Goal: Task Accomplishment & Management: Manage account settings

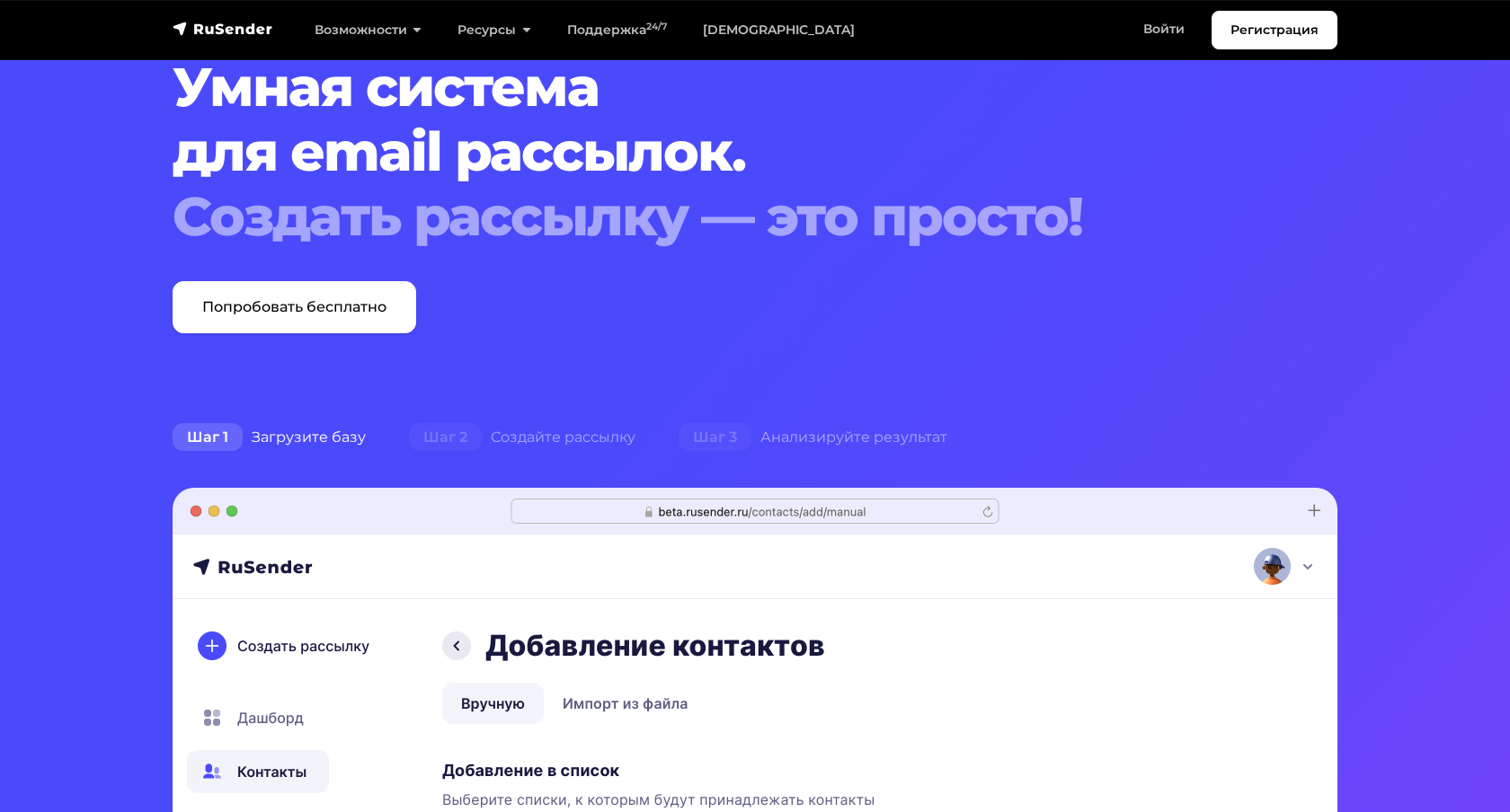
scroll to position [40, 0]
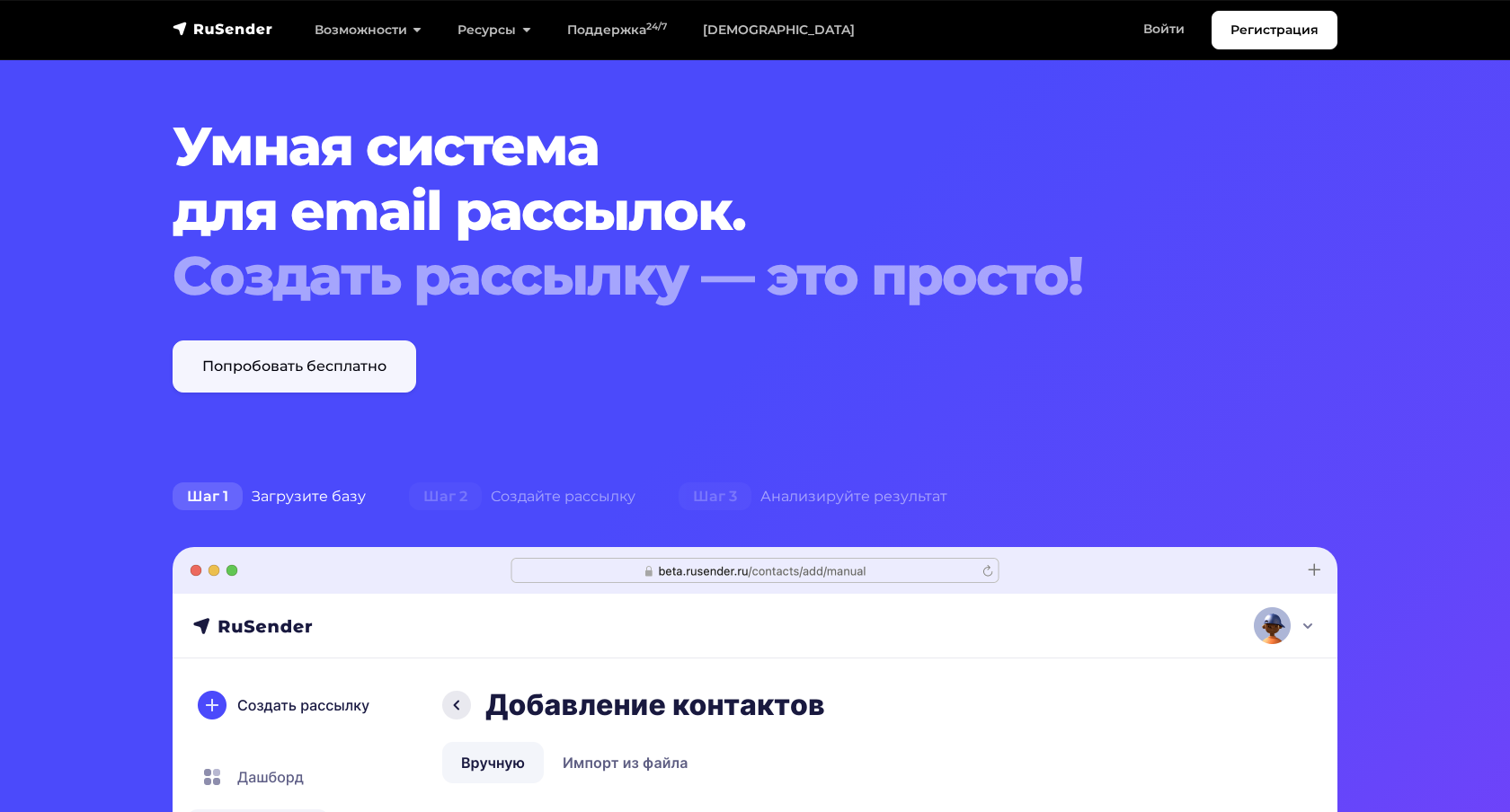
click at [393, 374] on link "Попробовать бесплатно" at bounding box center [294, 366] width 243 height 52
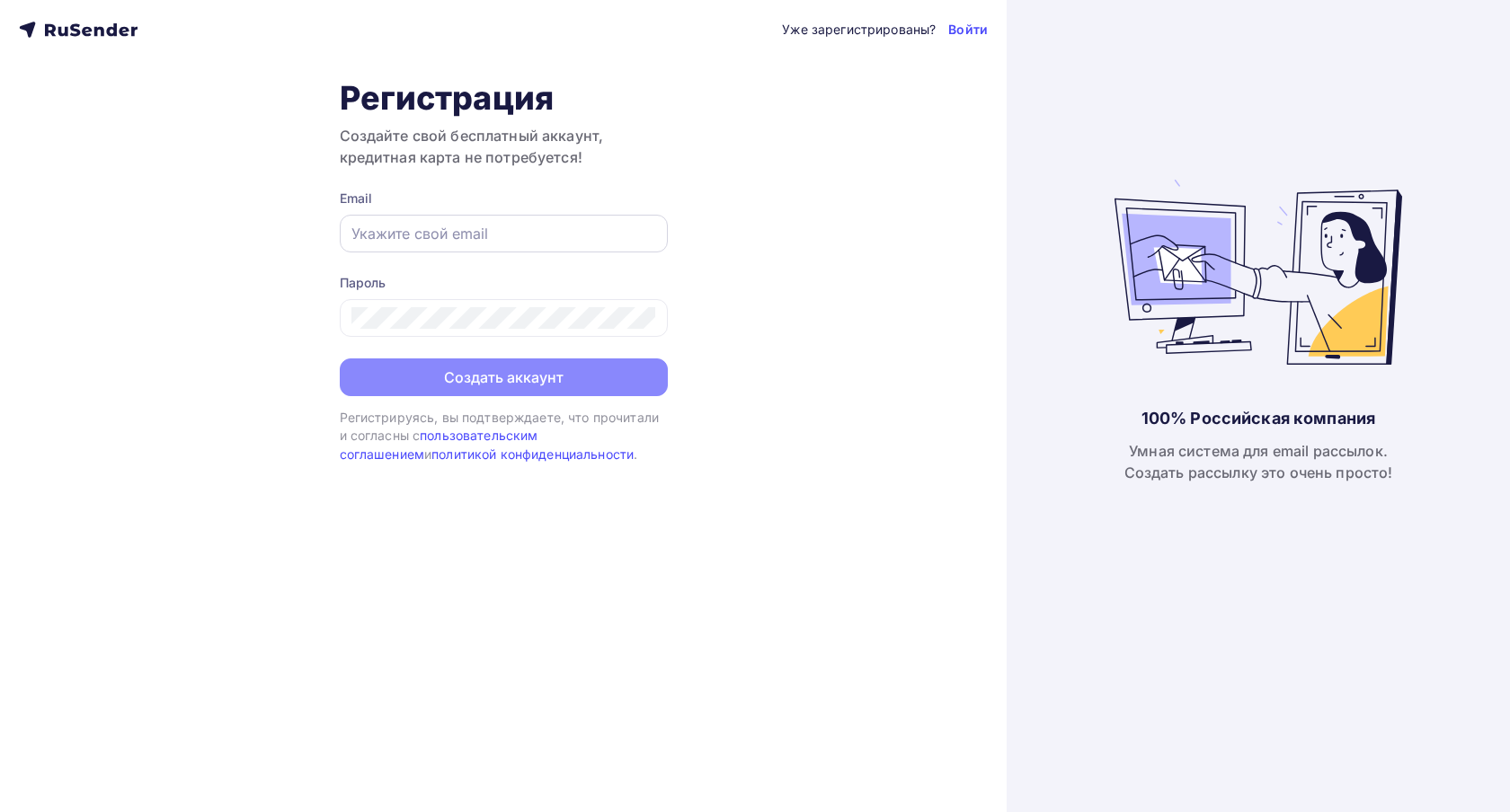
click at [442, 240] on input "text" at bounding box center [504, 233] width 305 height 22
type input "vladimirnehoc@mail.ru"
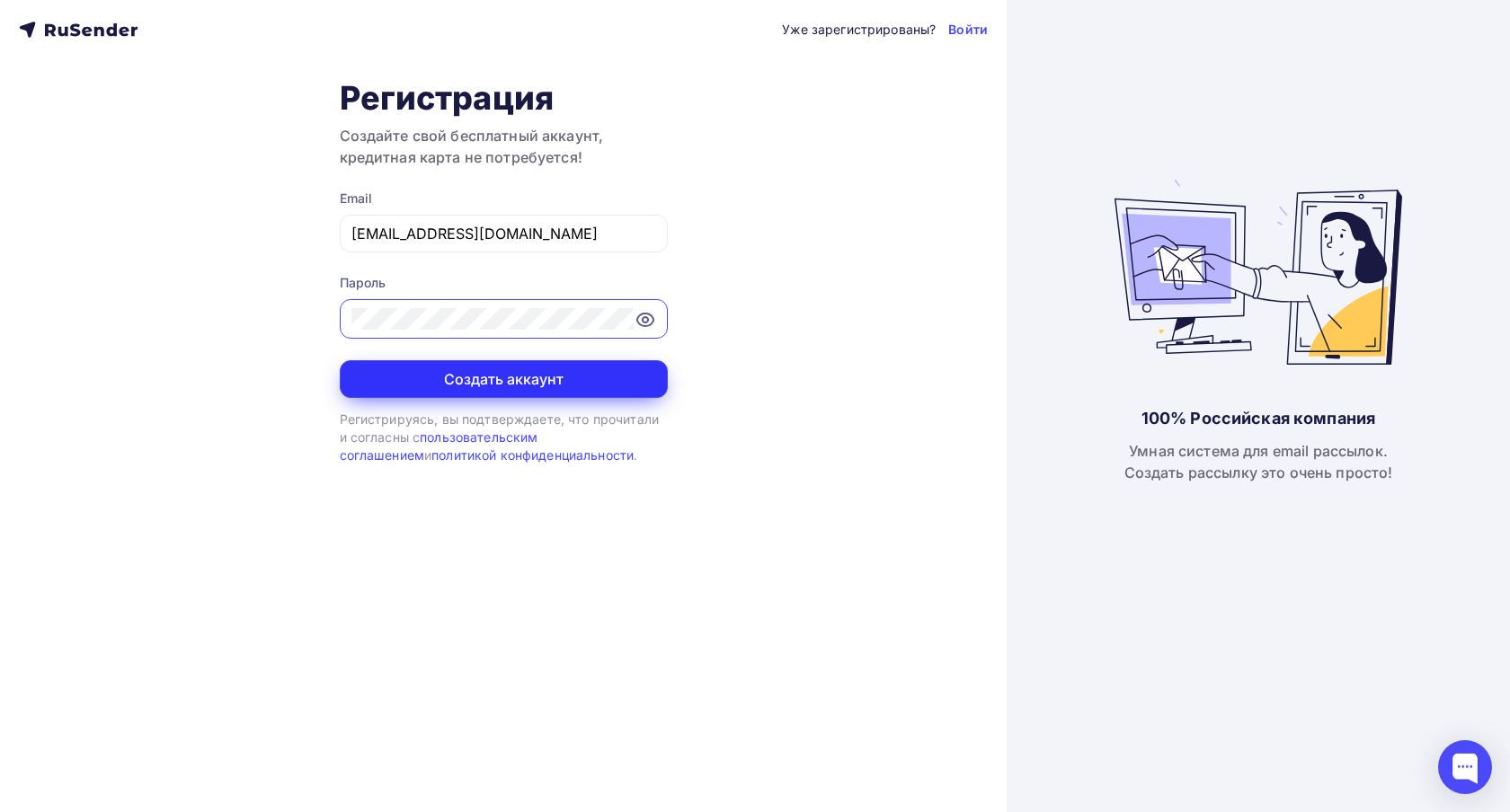
click at [489, 378] on button "Создать аккаунт" at bounding box center [504, 379] width 329 height 38
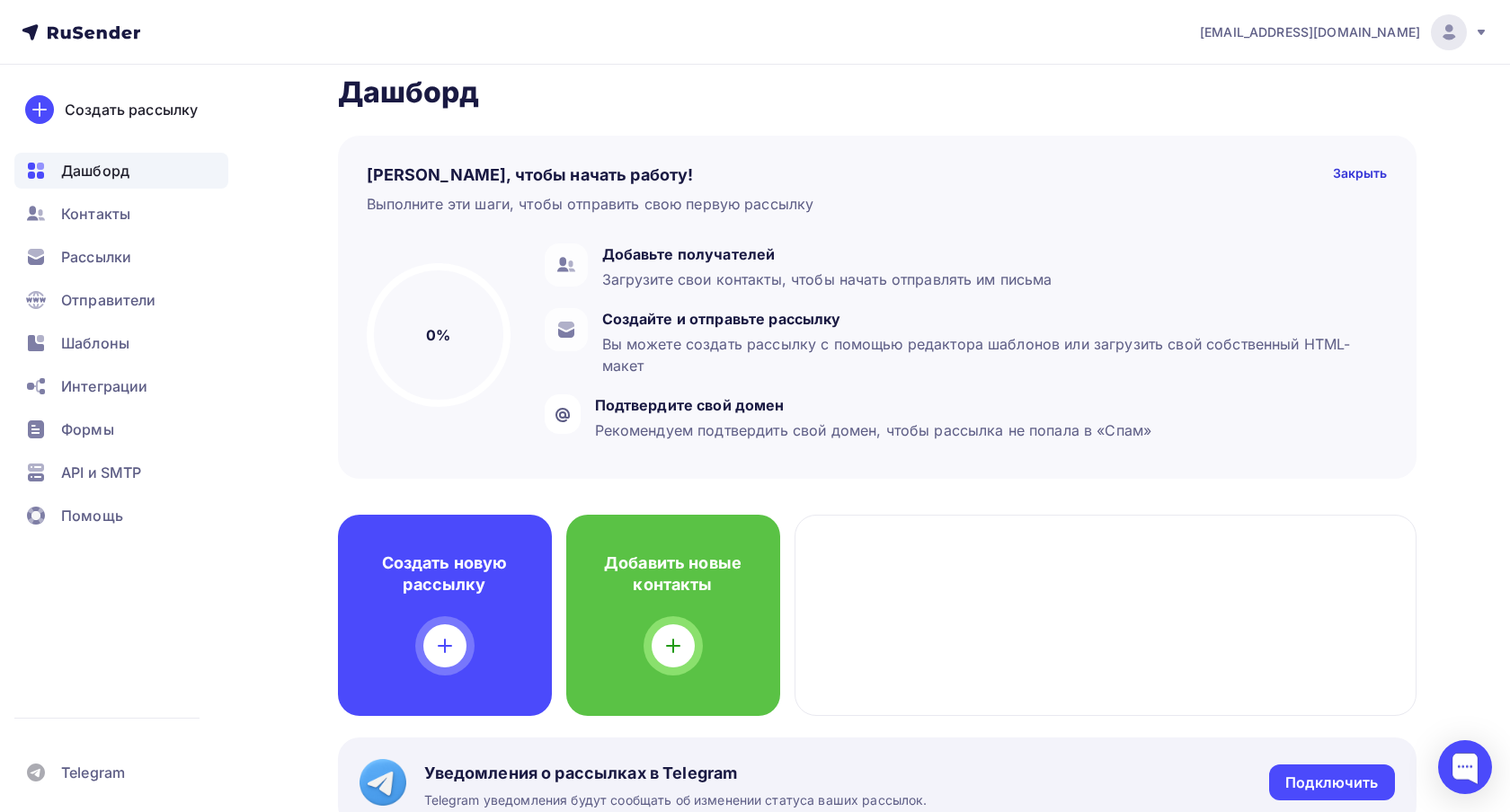
scroll to position [17, 0]
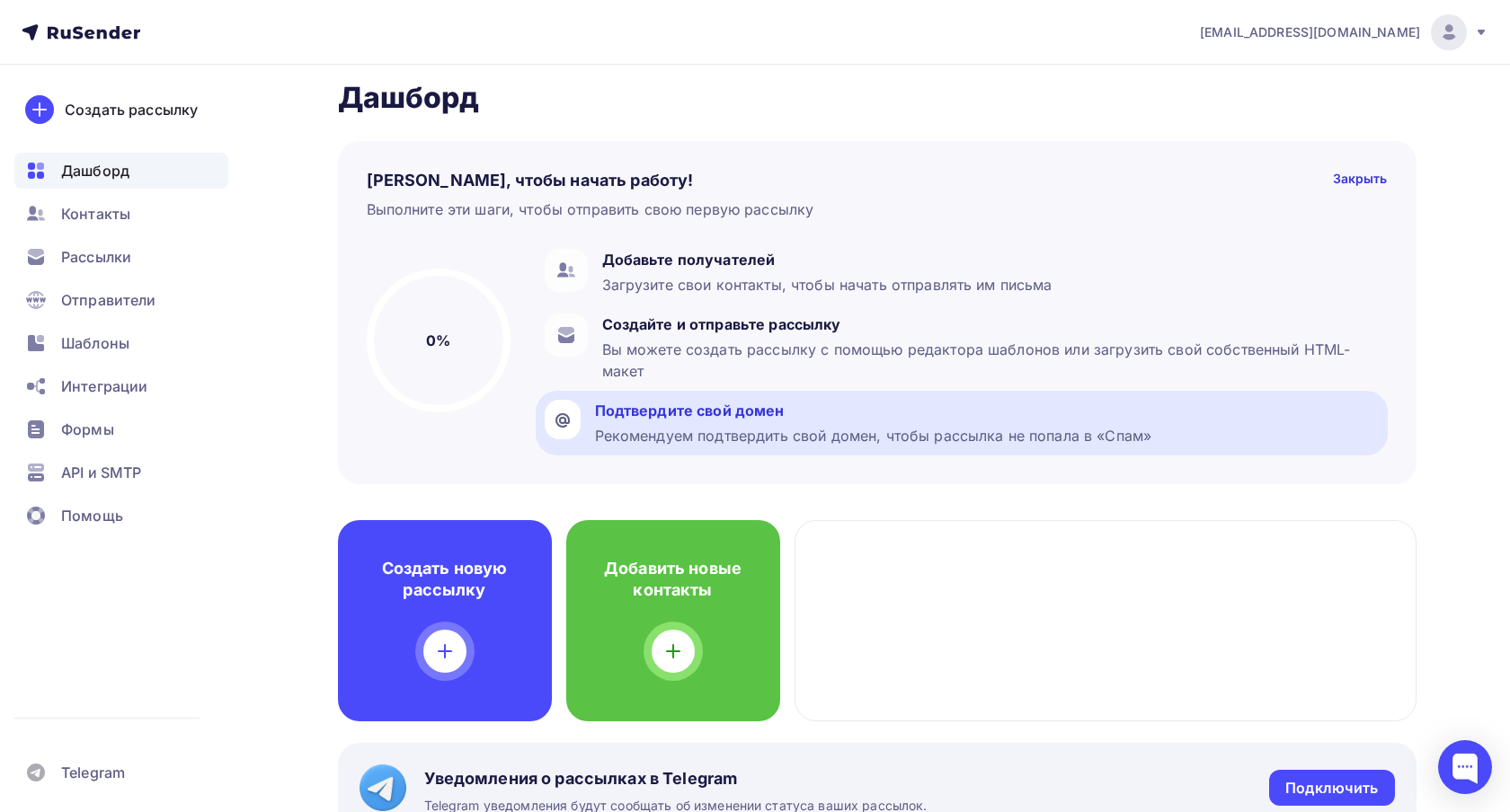
click at [725, 408] on div "Подтвердите свой домен" at bounding box center [873, 410] width 557 height 22
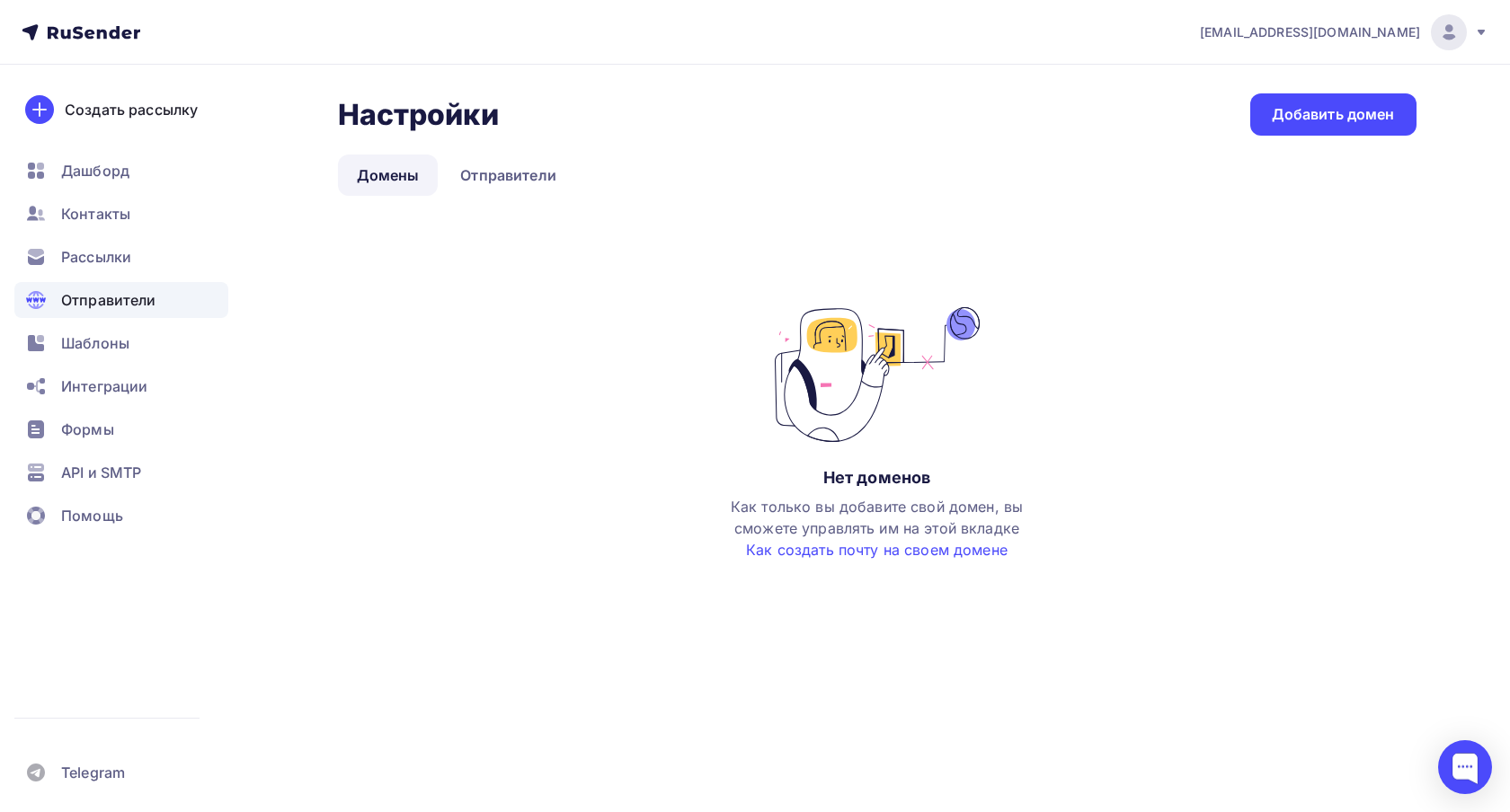
click at [1328, 90] on div "Настройки Настройки Добавить домен Домены Отправители Домены Отправители Нет до…" at bounding box center [755, 366] width 1473 height 604
click at [1280, 113] on div "Добавить домен" at bounding box center [1334, 114] width 123 height 21
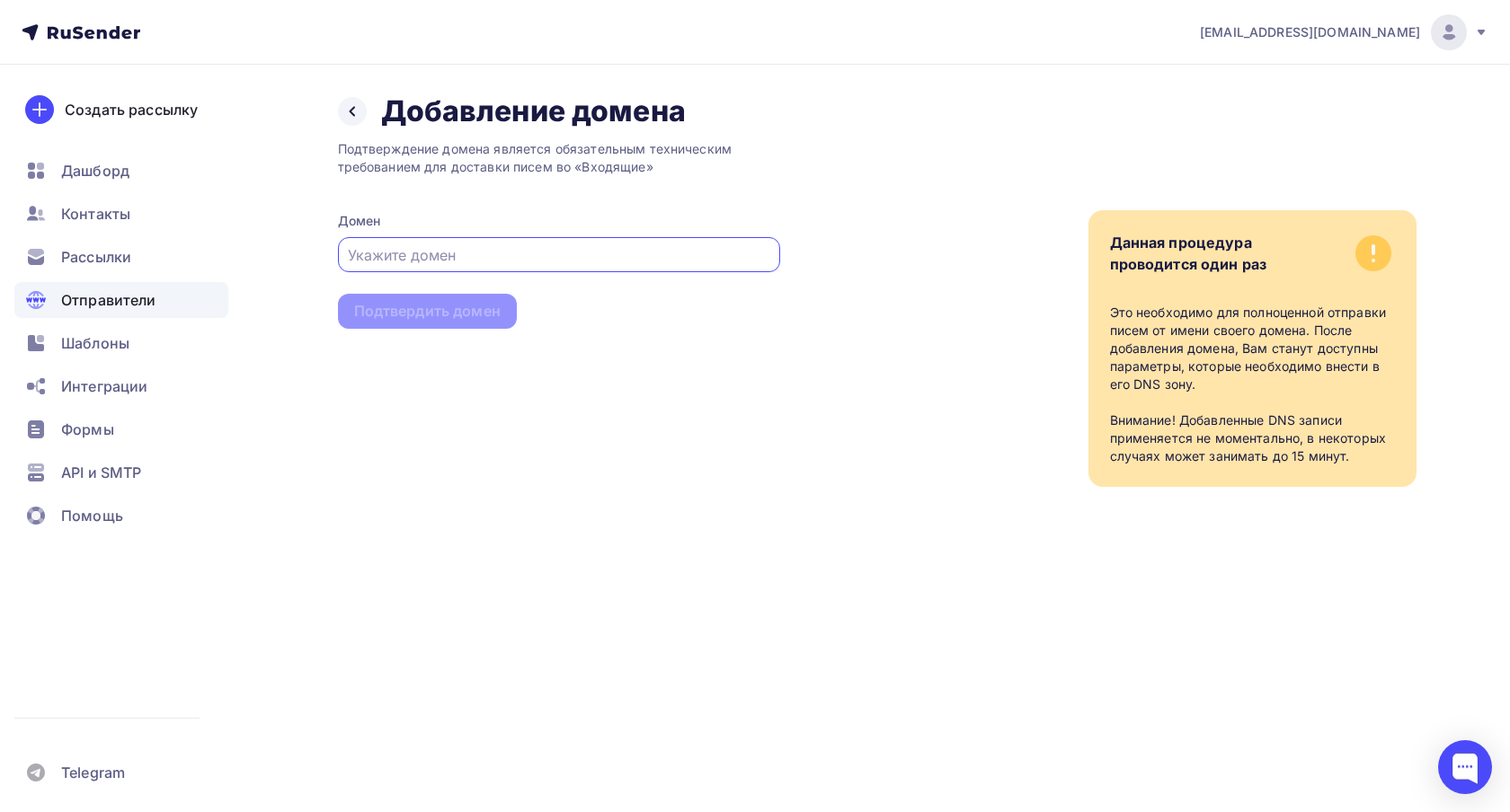
click at [589, 251] on input "text" at bounding box center [559, 255] width 422 height 22
type input "[DOMAIN_NAME]"
click at [480, 308] on div "Подтвердить домен" at bounding box center [427, 311] width 146 height 21
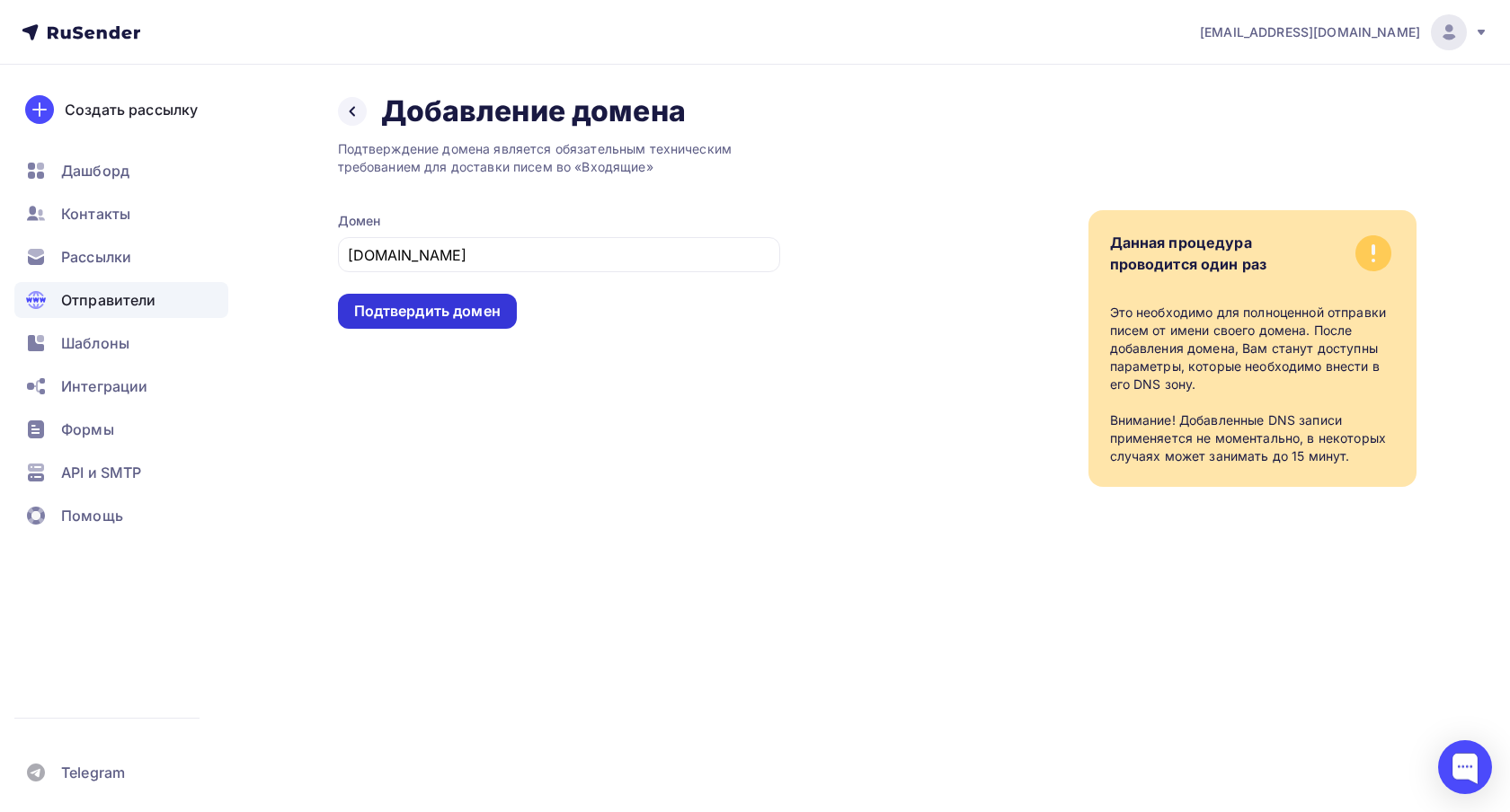
click at [505, 317] on div "Подтвердить домен" at bounding box center [427, 311] width 179 height 35
click at [356, 113] on icon at bounding box center [352, 111] width 15 height 15
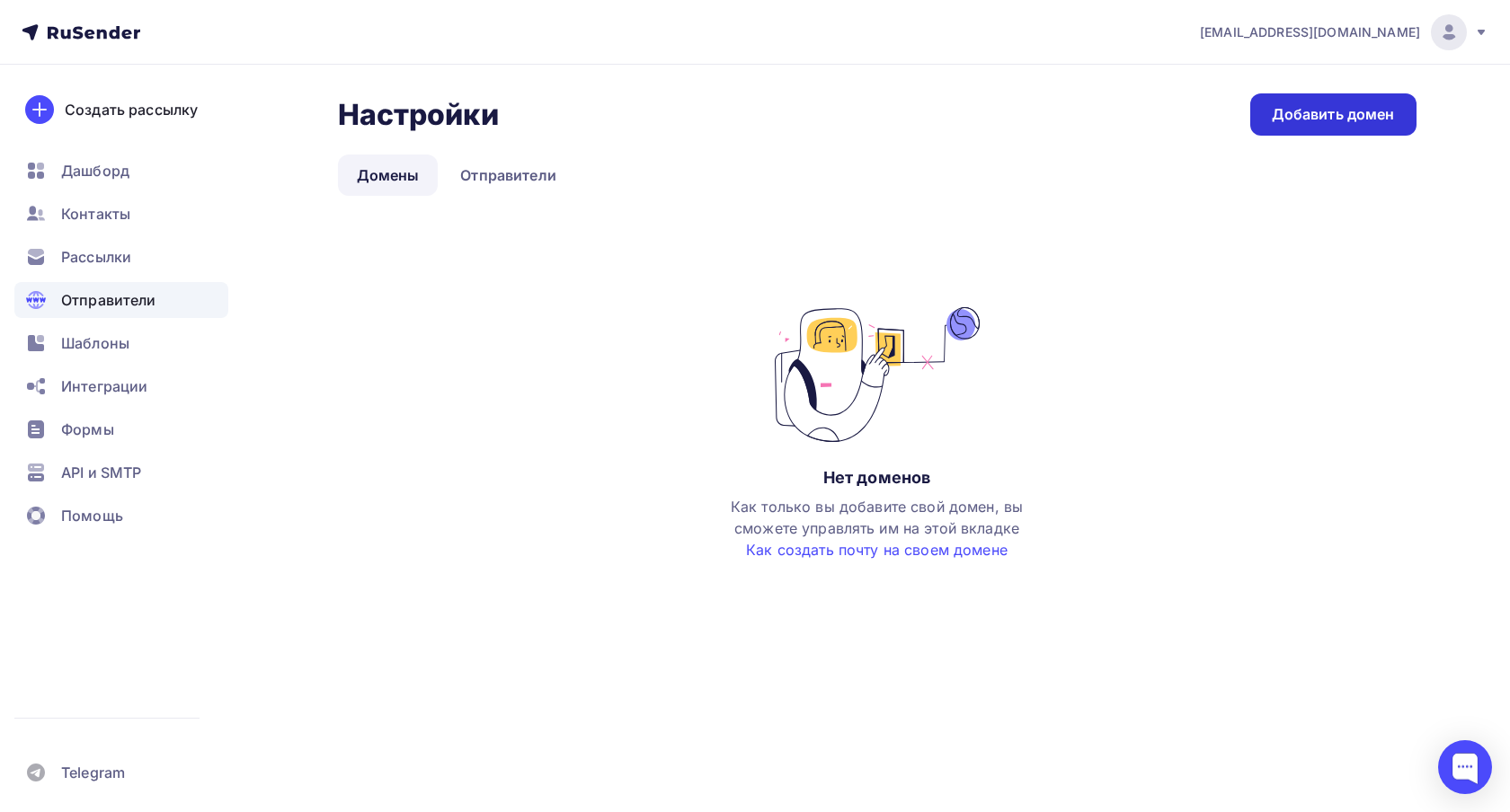
click at [1283, 122] on div "Добавить домен" at bounding box center [1334, 114] width 123 height 21
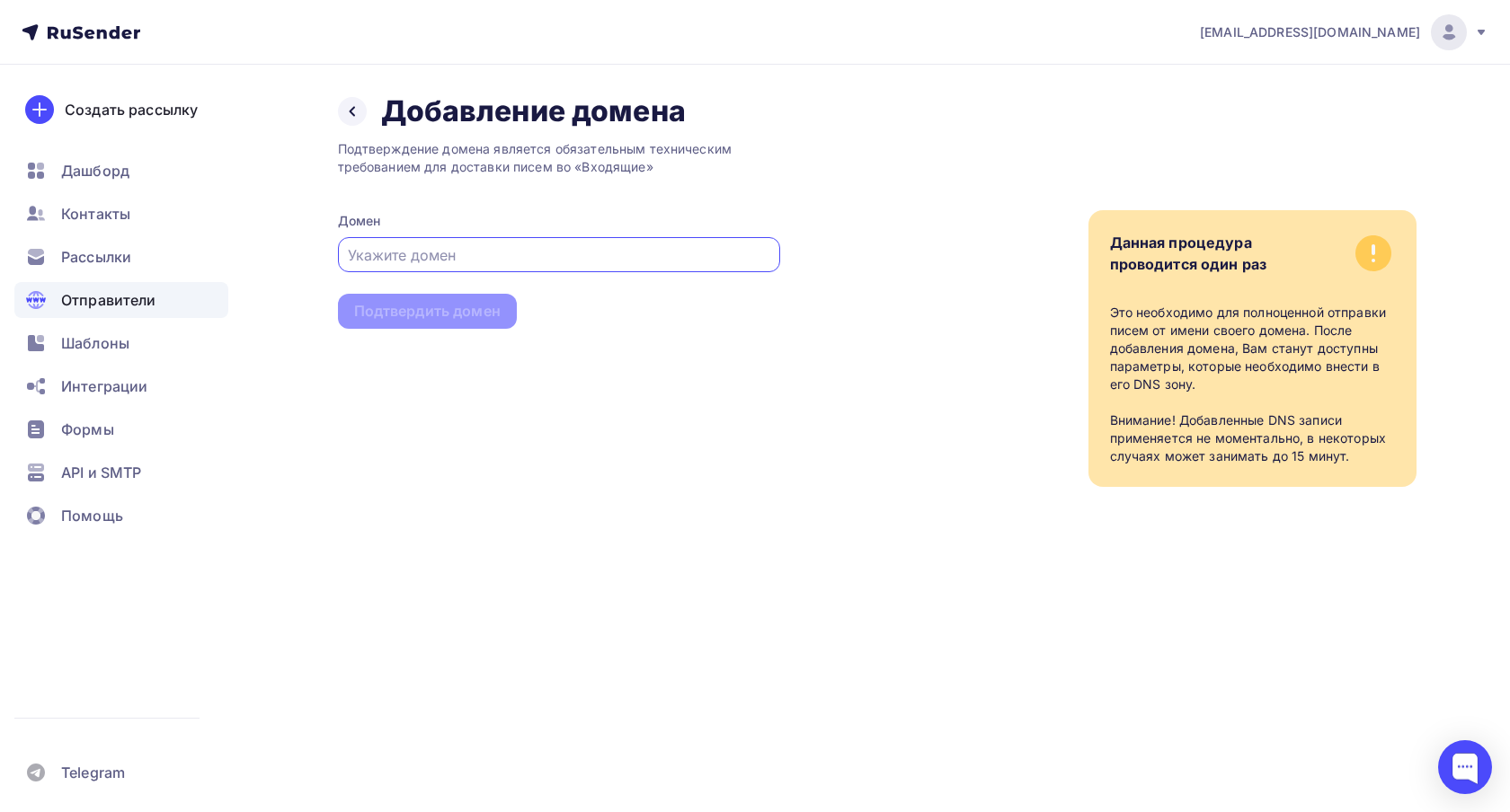
click at [412, 262] on input "text" at bounding box center [559, 255] width 422 height 22
type input "[DOMAIN_NAME]"
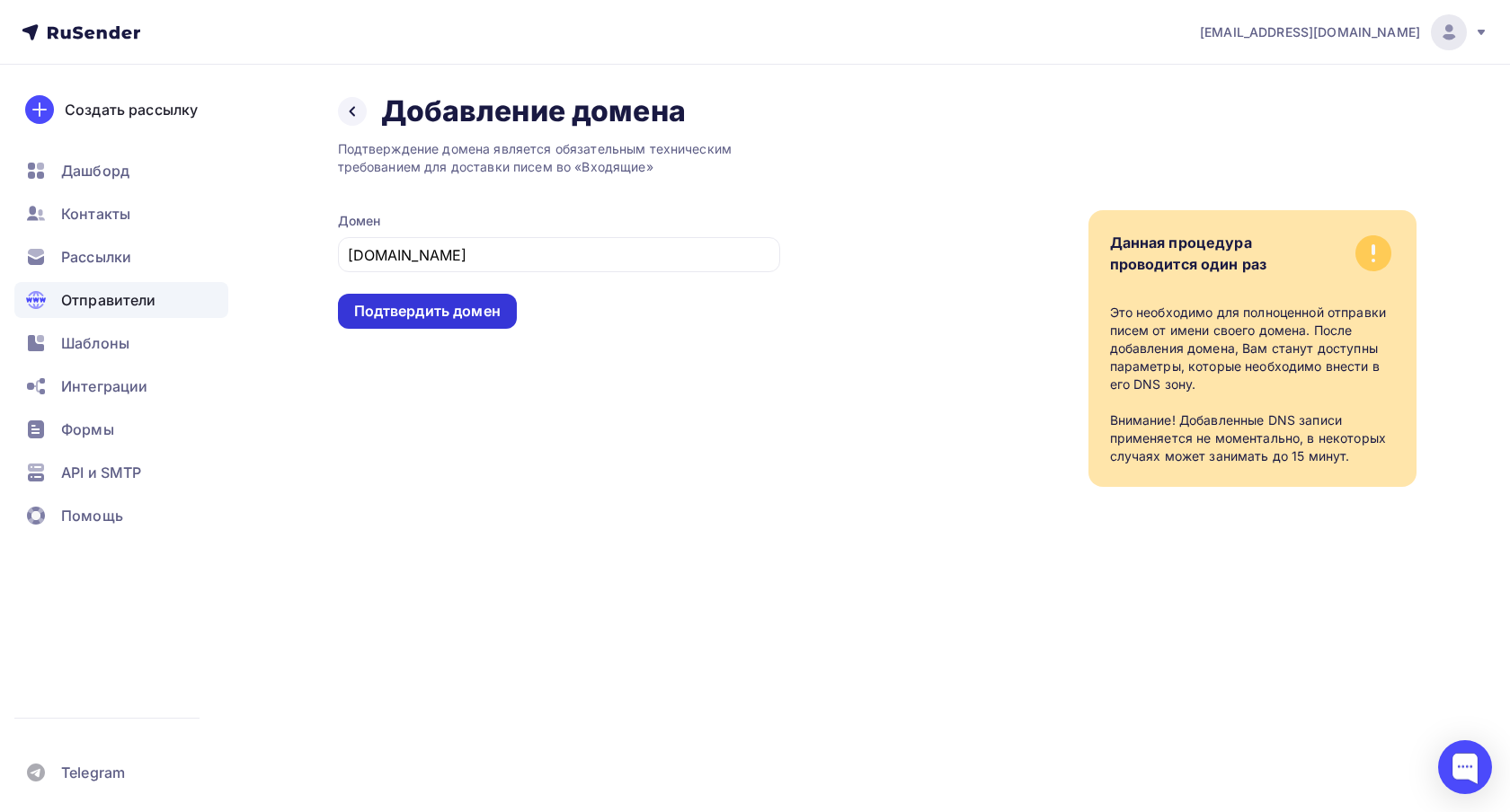
click at [462, 309] on div "Подтвердить домен" at bounding box center [427, 311] width 146 height 21
click at [481, 322] on div "Подтвердить домен" at bounding box center [427, 311] width 179 height 35
drag, startPoint x: 426, startPoint y: 253, endPoint x: 306, endPoint y: 253, distance: 120.0
click at [306, 253] on div "Назад Добавление домена Добавление домена Подтверждение домена является обязате…" at bounding box center [755, 312] width 1473 height 495
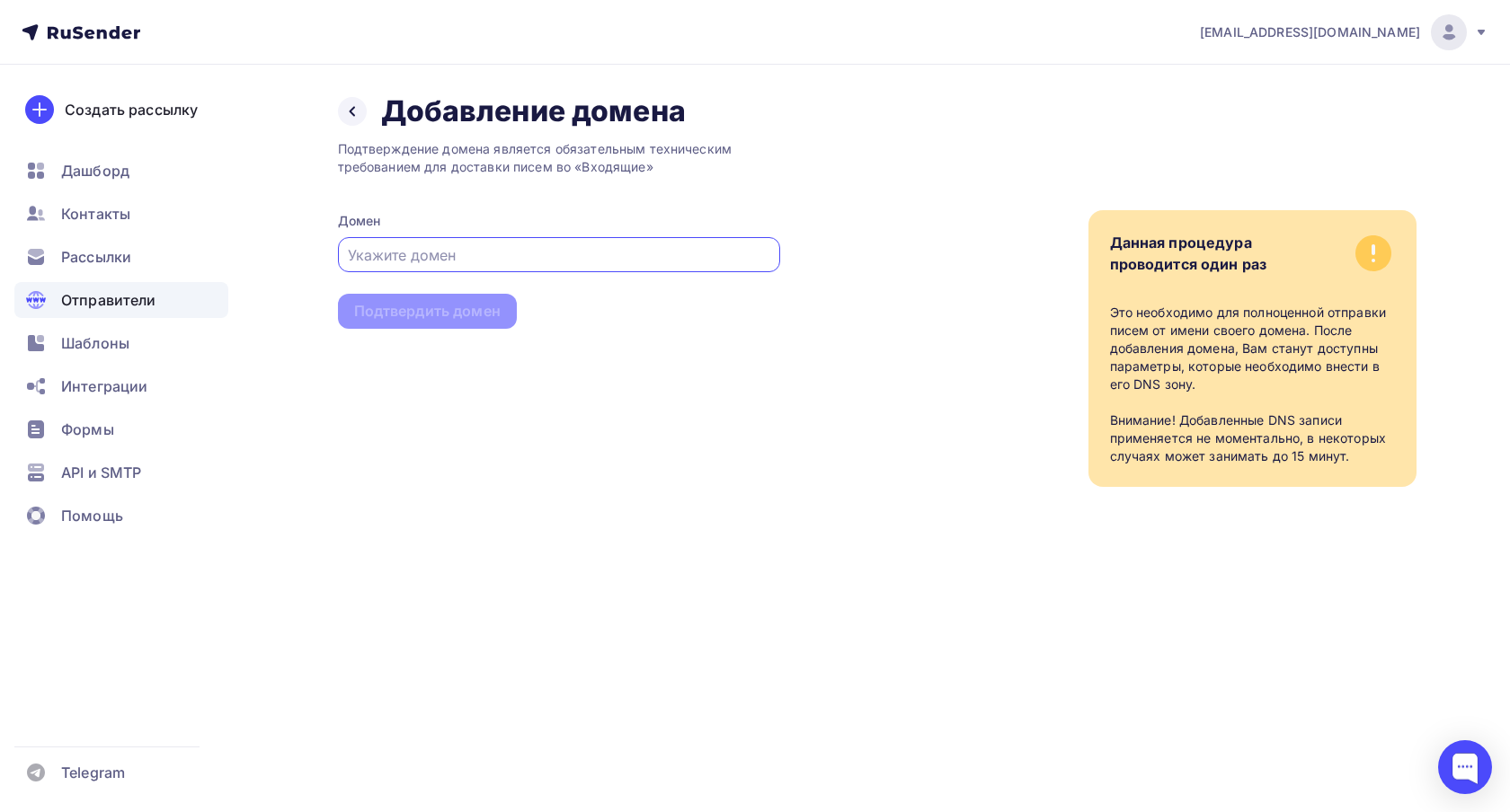
click at [470, 260] on input "text" at bounding box center [559, 255] width 422 height 22
type input "gennio.ru"
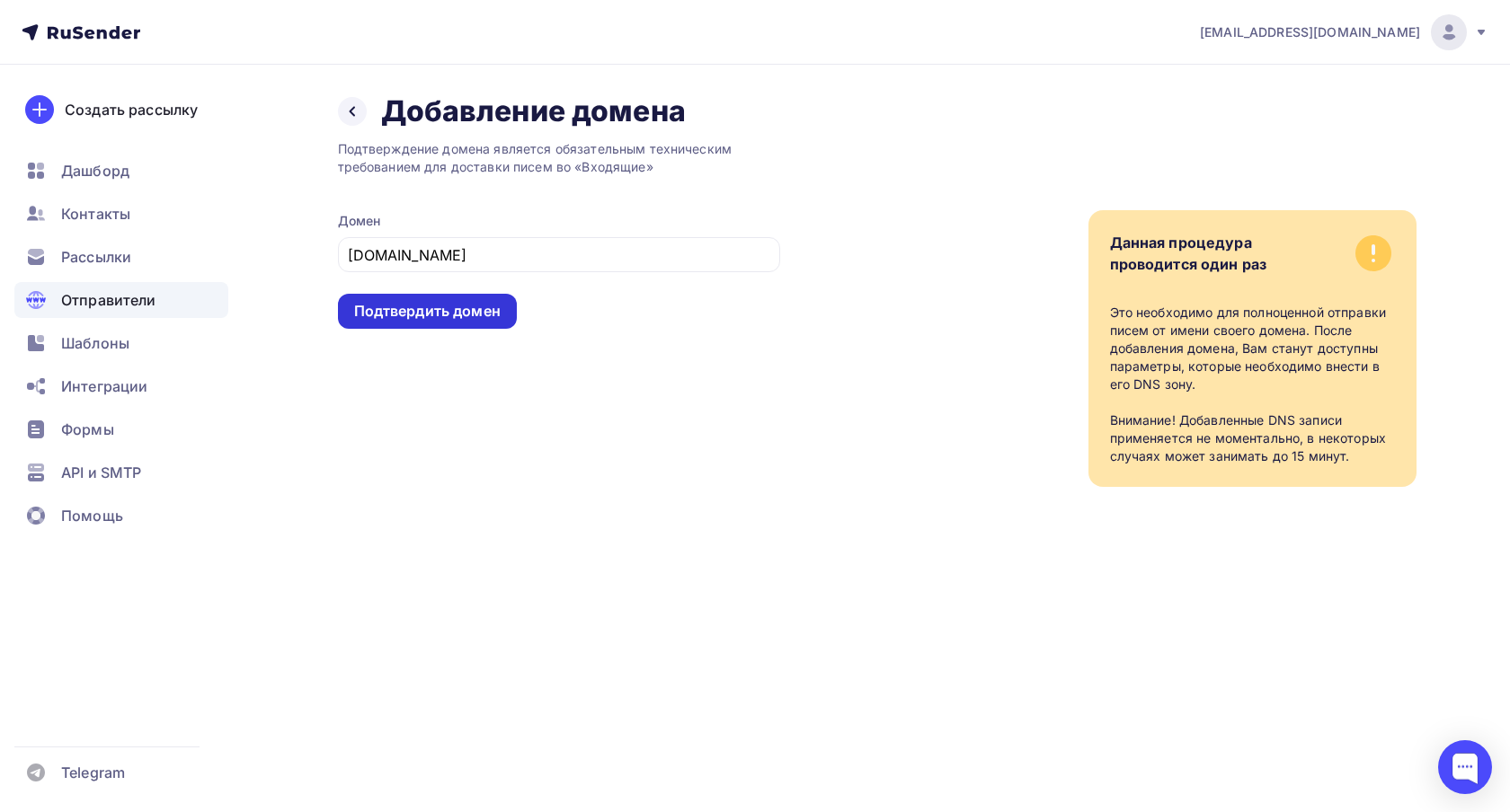
click at [497, 321] on div "Подтвердить домен" at bounding box center [427, 311] width 146 height 21
click at [438, 310] on div "Подтвердить домен" at bounding box center [427, 311] width 146 height 21
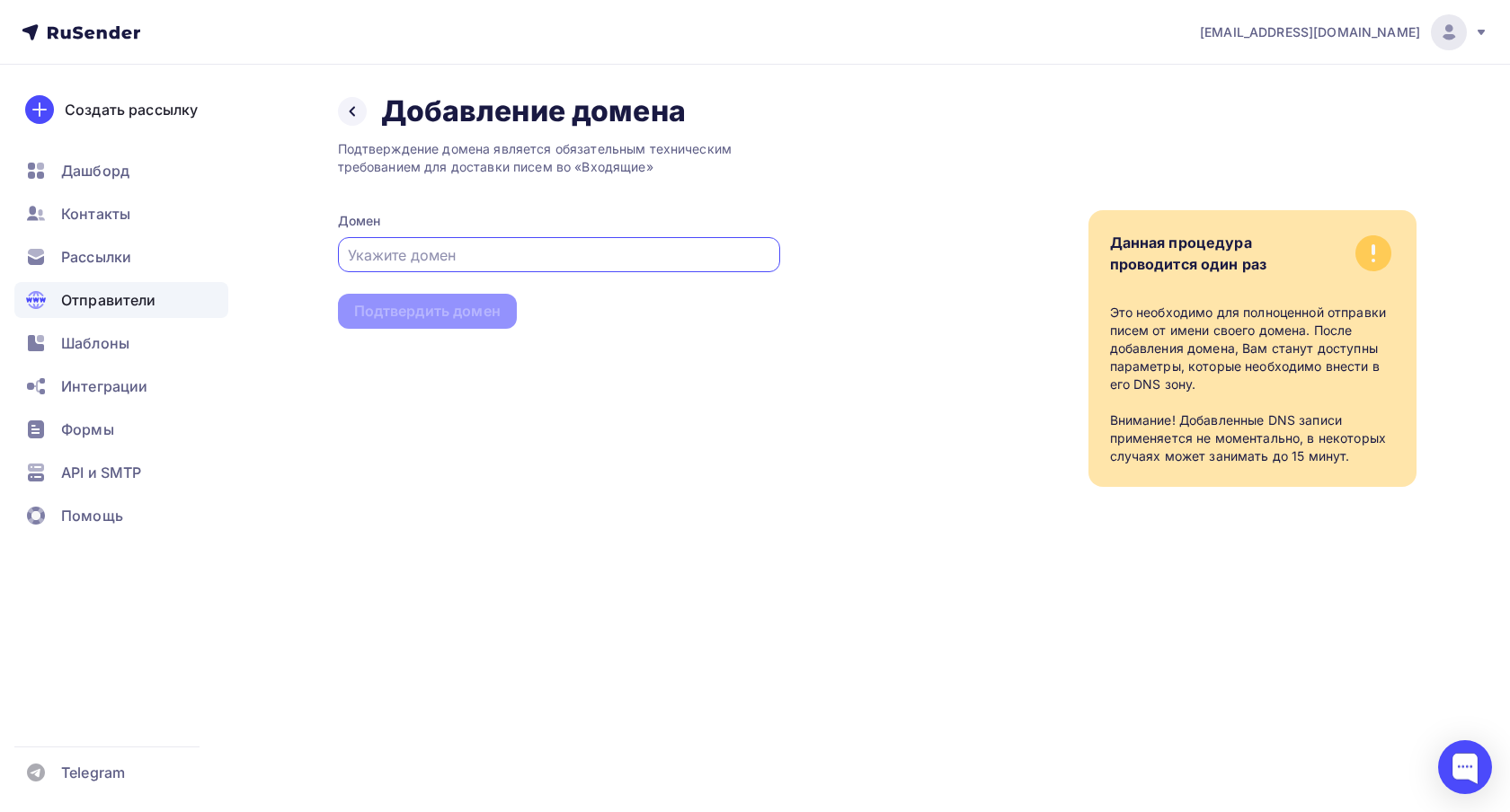
click at [459, 259] on input "text" at bounding box center [559, 255] width 422 height 22
type input "[DOMAIN_NAME]"
click at [476, 316] on div "Подтвердить домен" at bounding box center [427, 311] width 146 height 21
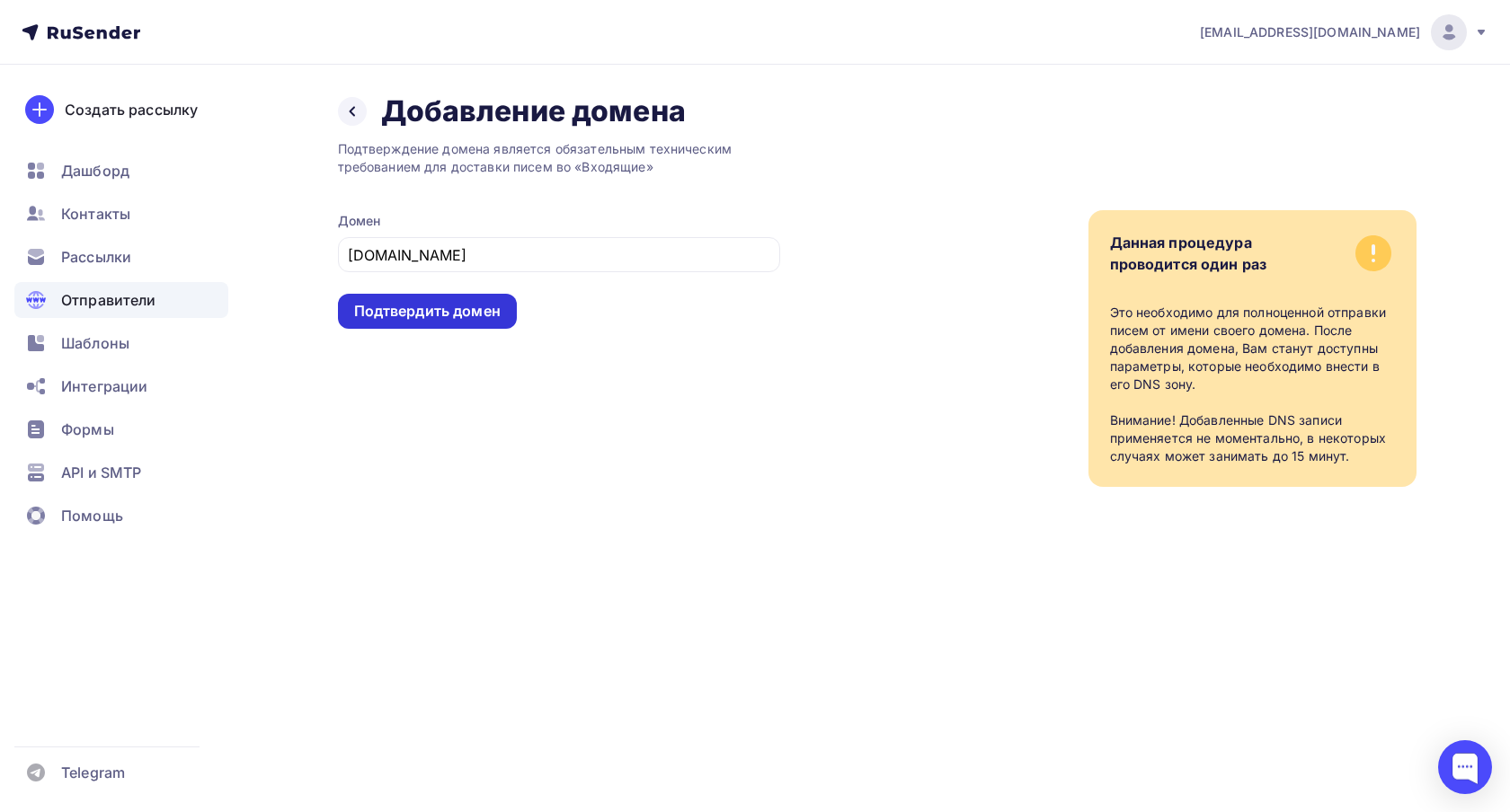
click at [465, 316] on div "Подтвердить домен" at bounding box center [427, 311] width 146 height 21
click at [507, 303] on div "Подтвердить домен" at bounding box center [427, 311] width 179 height 35
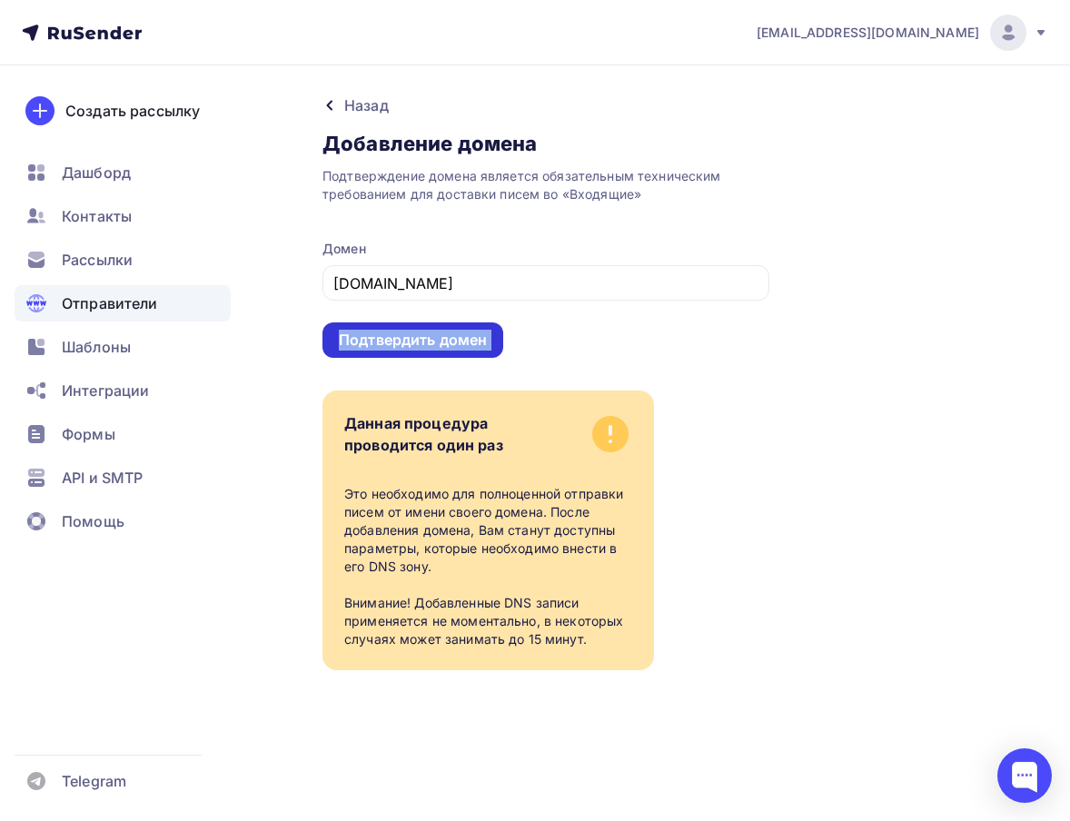
click at [431, 342] on div "Подтвердить домен" at bounding box center [413, 340] width 148 height 21
click at [1041, 34] on icon at bounding box center [1041, 32] width 7 height 5
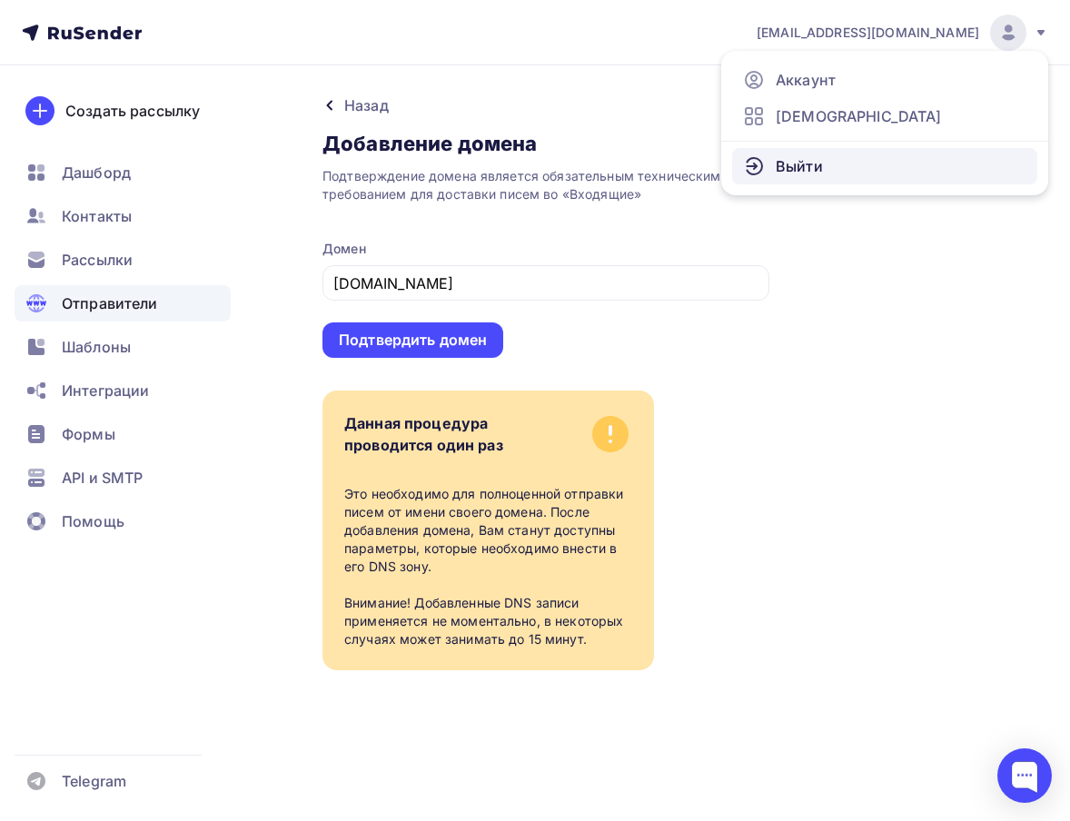
click at [809, 166] on span "Выйти" at bounding box center [799, 166] width 47 height 22
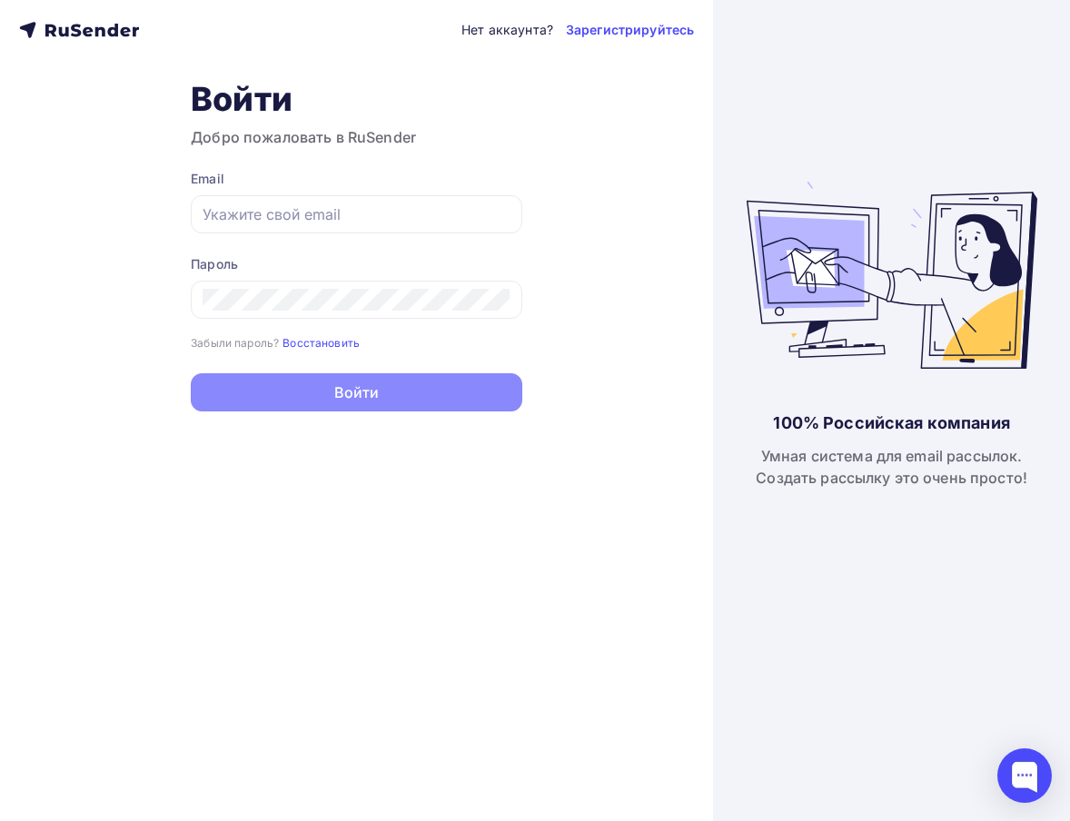
type input "[EMAIL_ADDRESS][DOMAIN_NAME]"
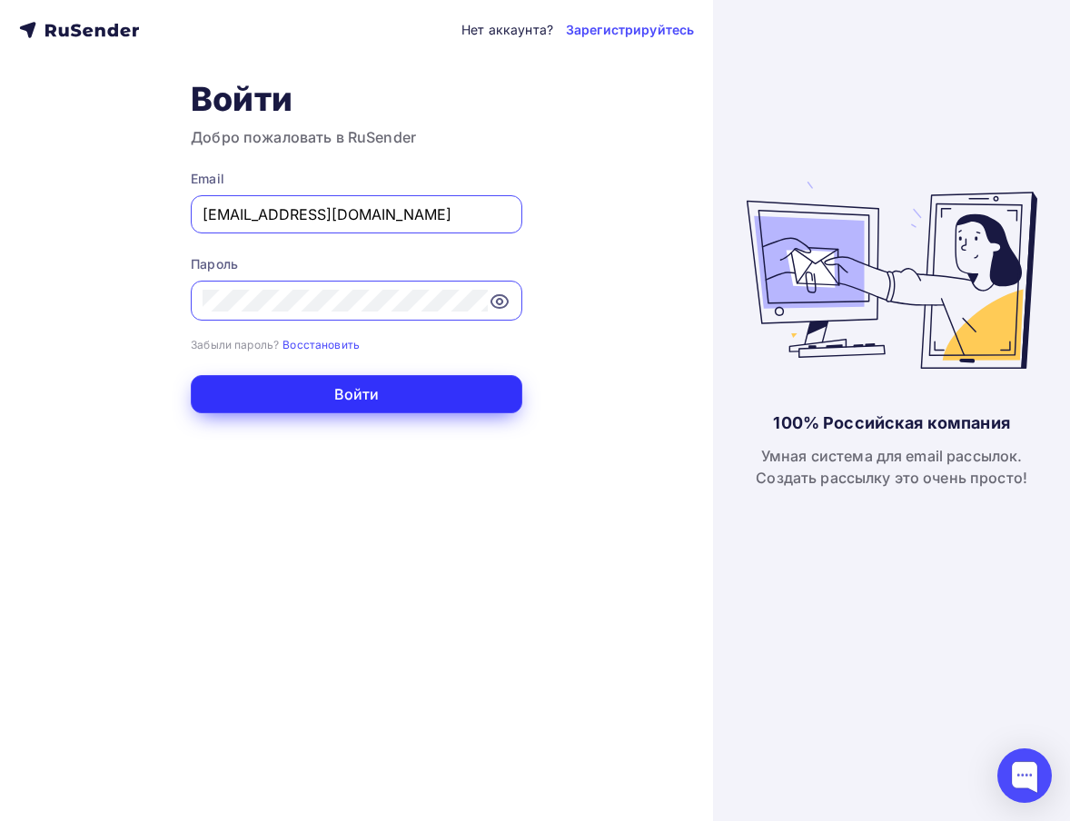
click at [353, 392] on button "Войти" at bounding box center [357, 394] width 332 height 38
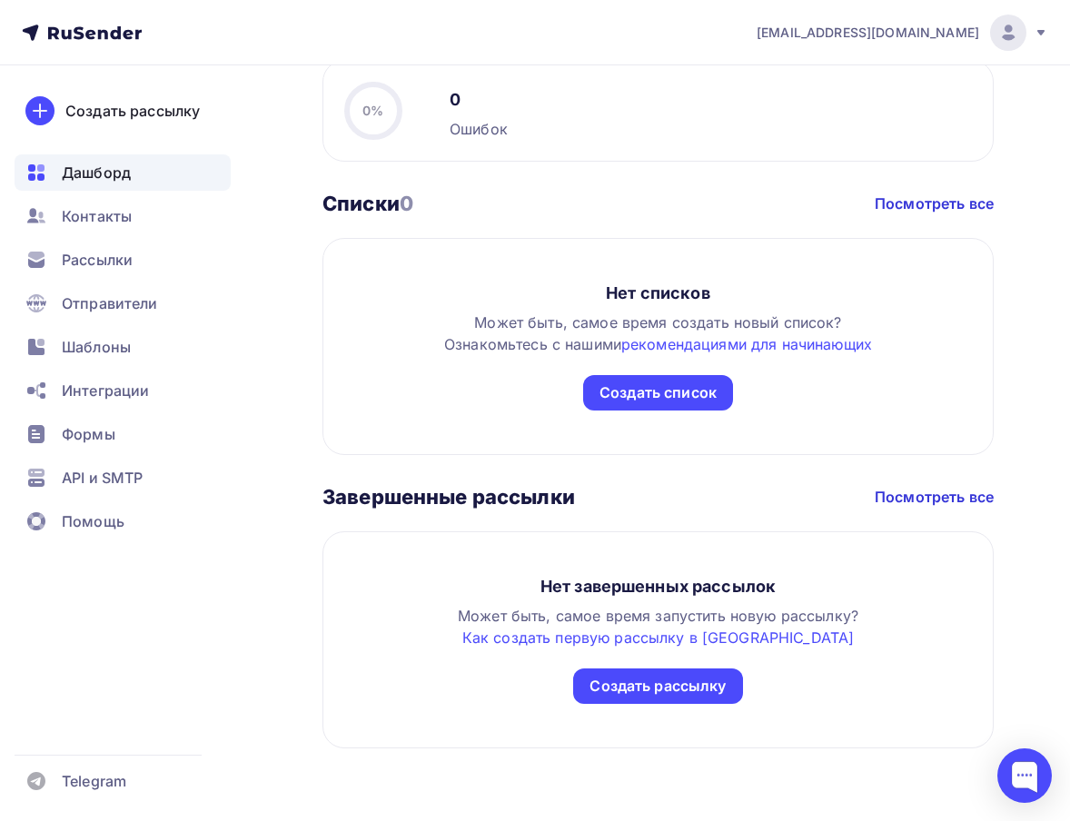
scroll to position [1625, 0]
click at [101, 308] on span "Отправители" at bounding box center [110, 304] width 96 height 22
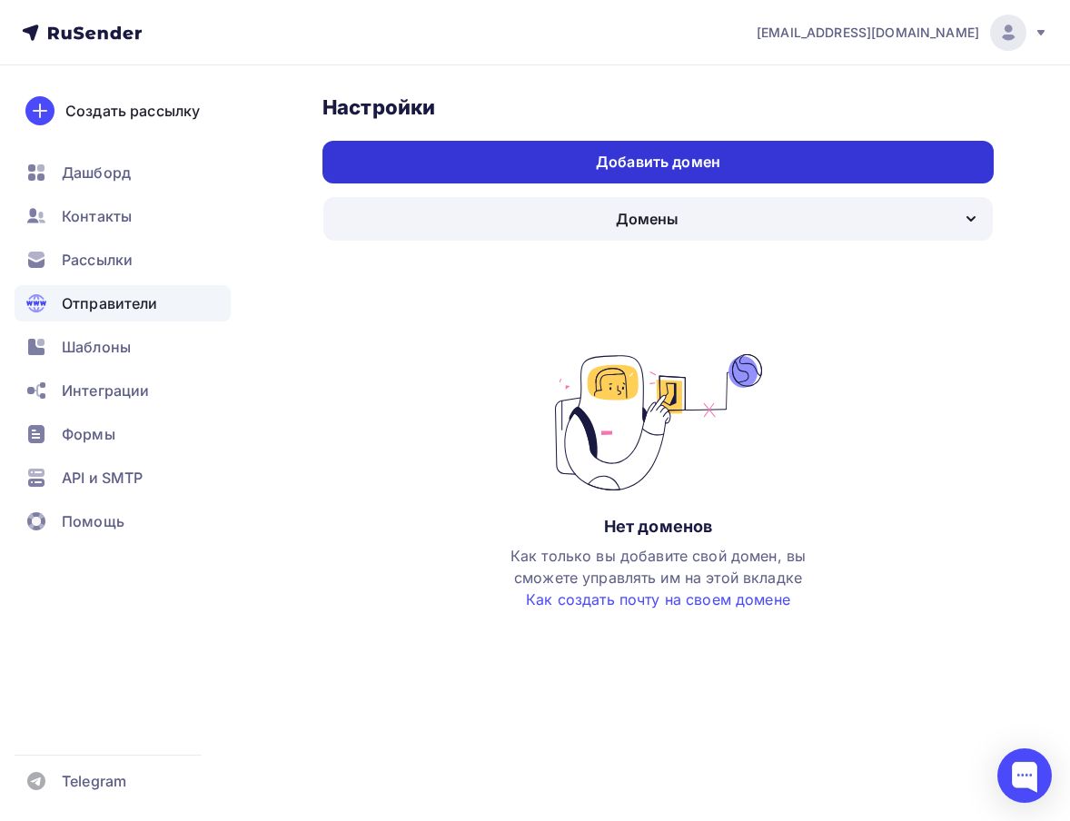
click at [603, 163] on div "Добавить домен" at bounding box center [658, 162] width 124 height 21
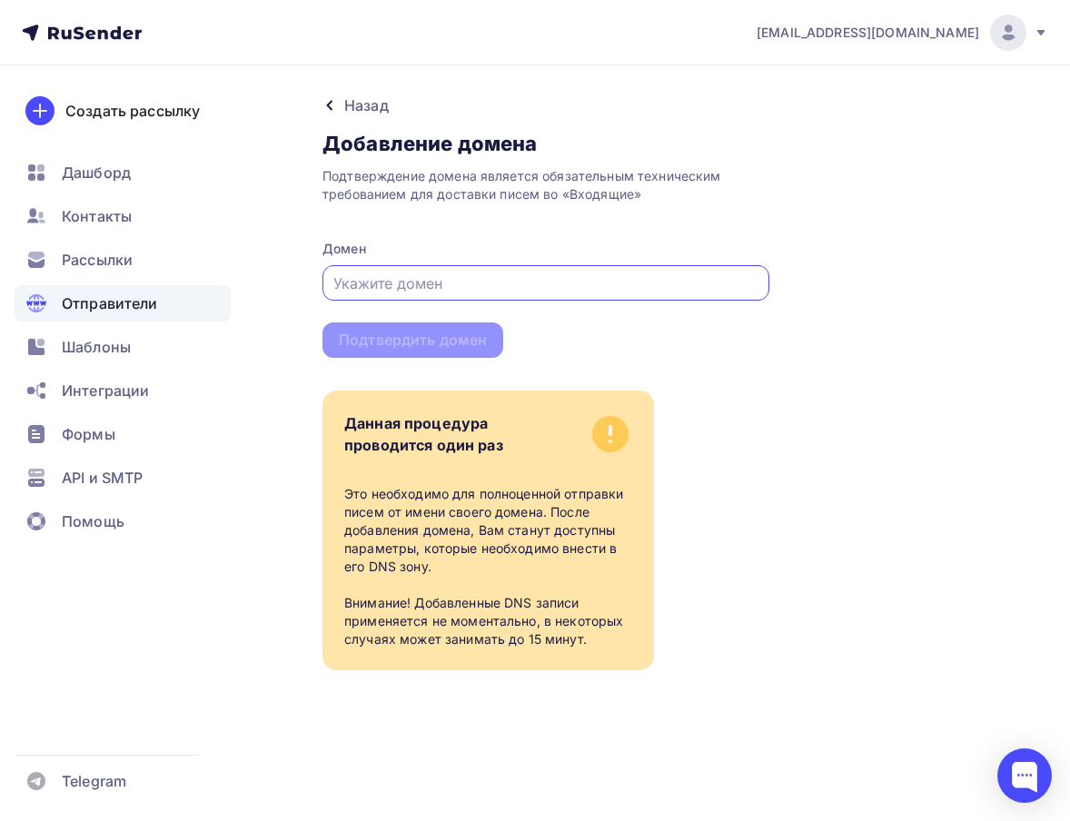
click at [428, 290] on input "text" at bounding box center [546, 284] width 426 height 22
type input "[DOMAIN_NAME]"
click at [428, 340] on div "Подтвердить домен" at bounding box center [413, 340] width 148 height 21
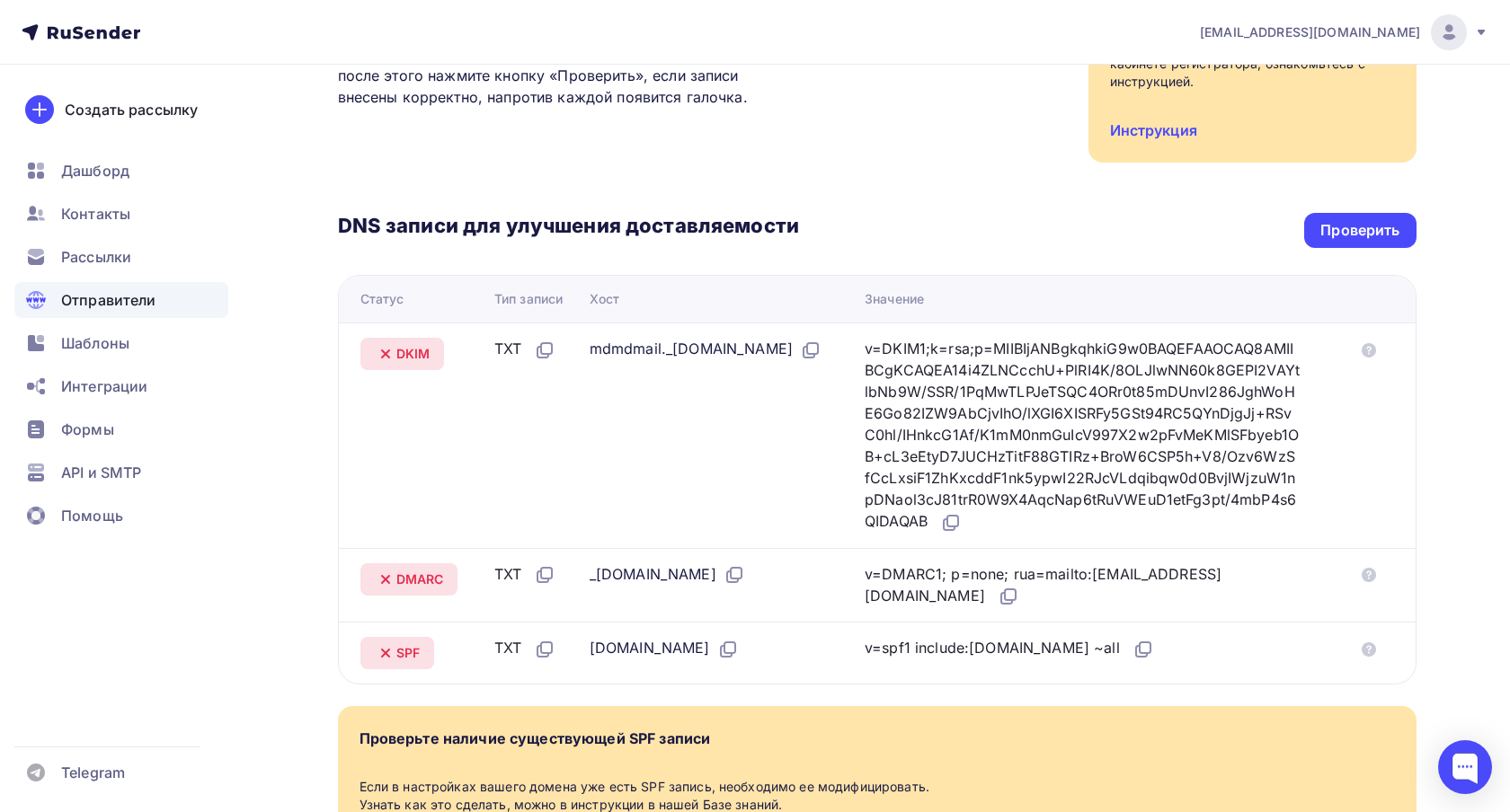
scroll to position [264, 0]
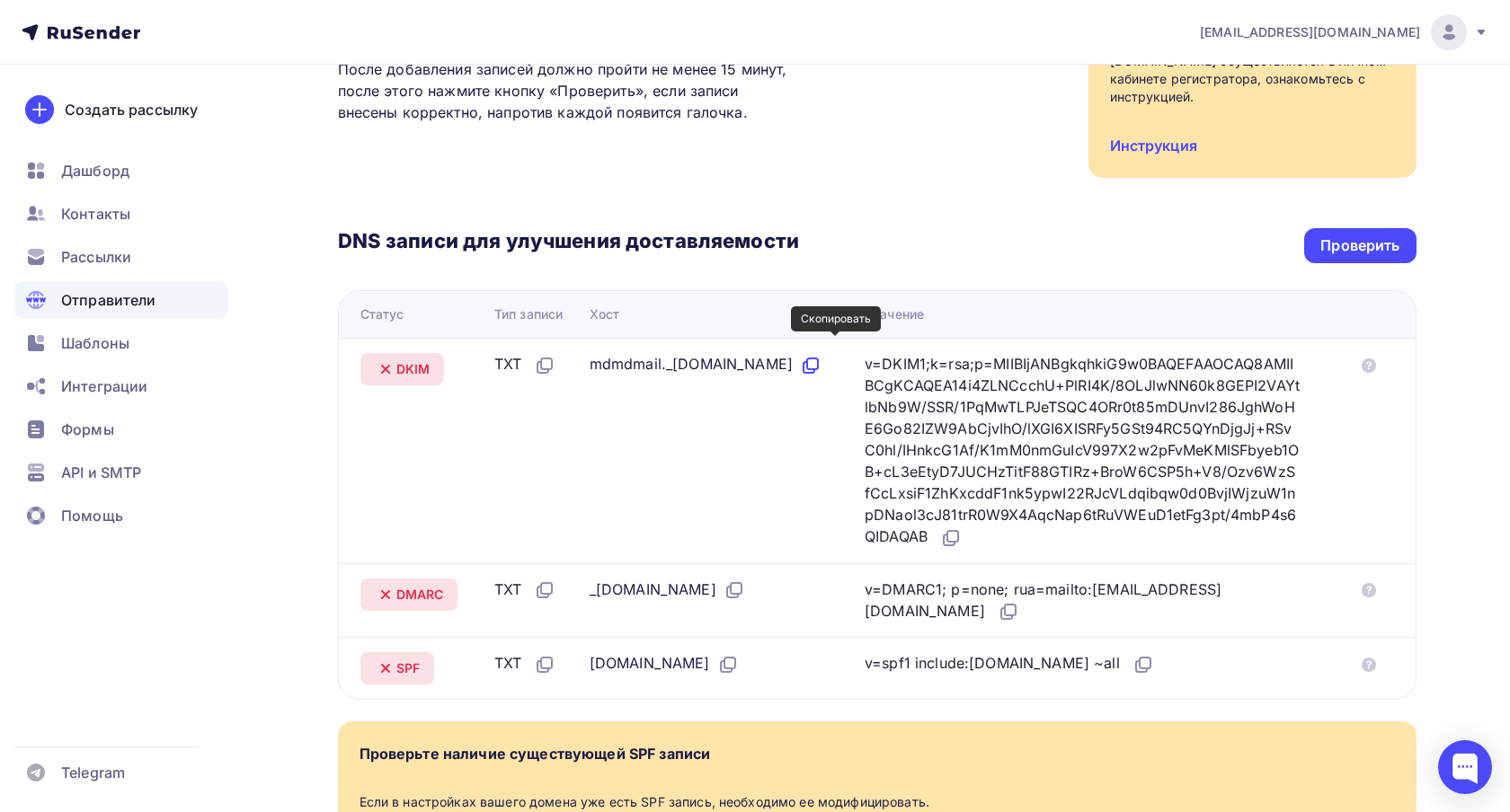
click at [818, 359] on icon at bounding box center [812, 364] width 11 height 11
click at [959, 531] on icon at bounding box center [953, 536] width 11 height 11
click at [731, 580] on icon at bounding box center [734, 590] width 22 height 22
click at [1005, 604] on icon at bounding box center [1010, 609] width 11 height 11
click at [717, 654] on icon at bounding box center [728, 665] width 22 height 22
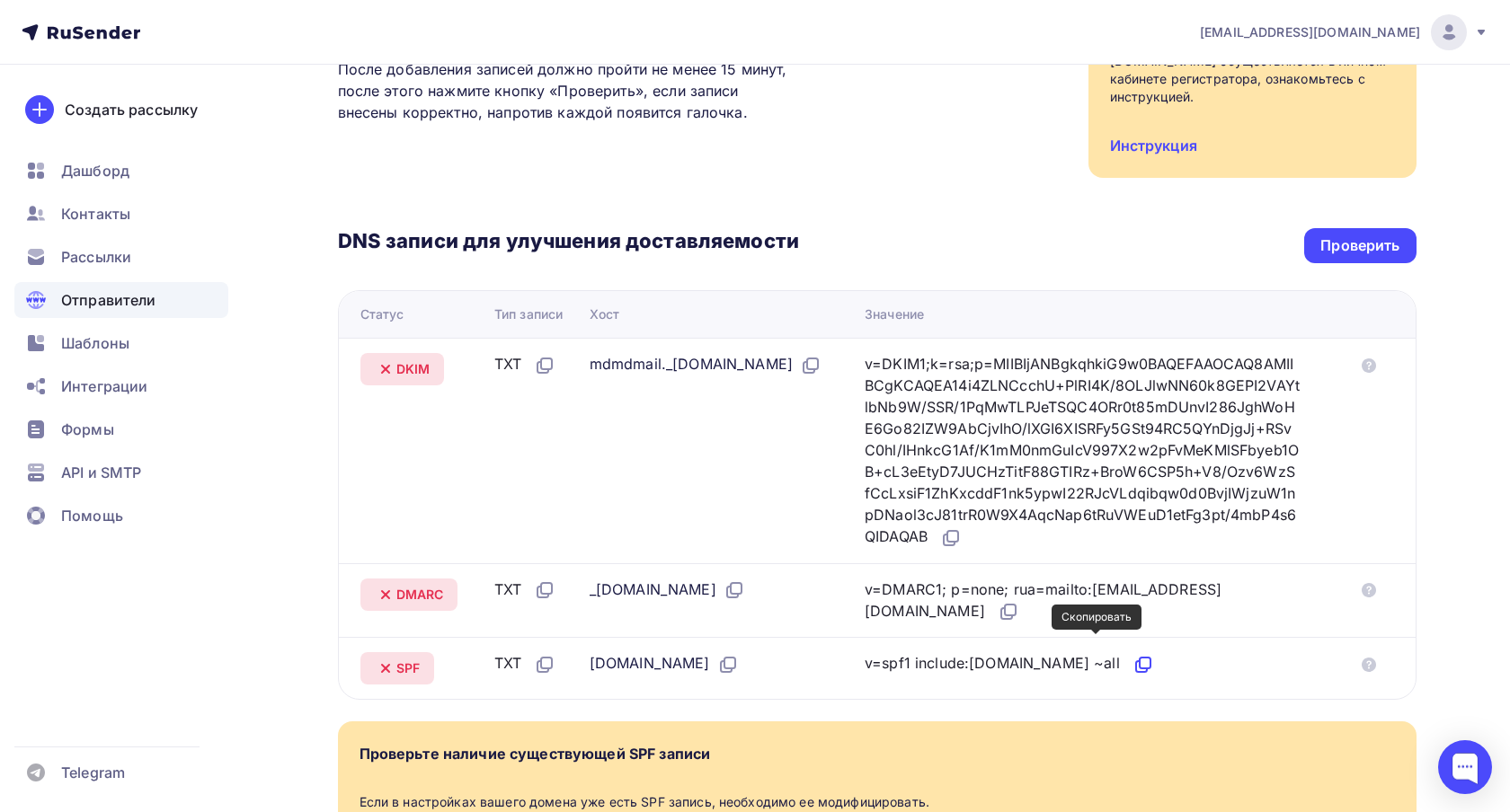
click at [1140, 658] on icon at bounding box center [1145, 663] width 11 height 11
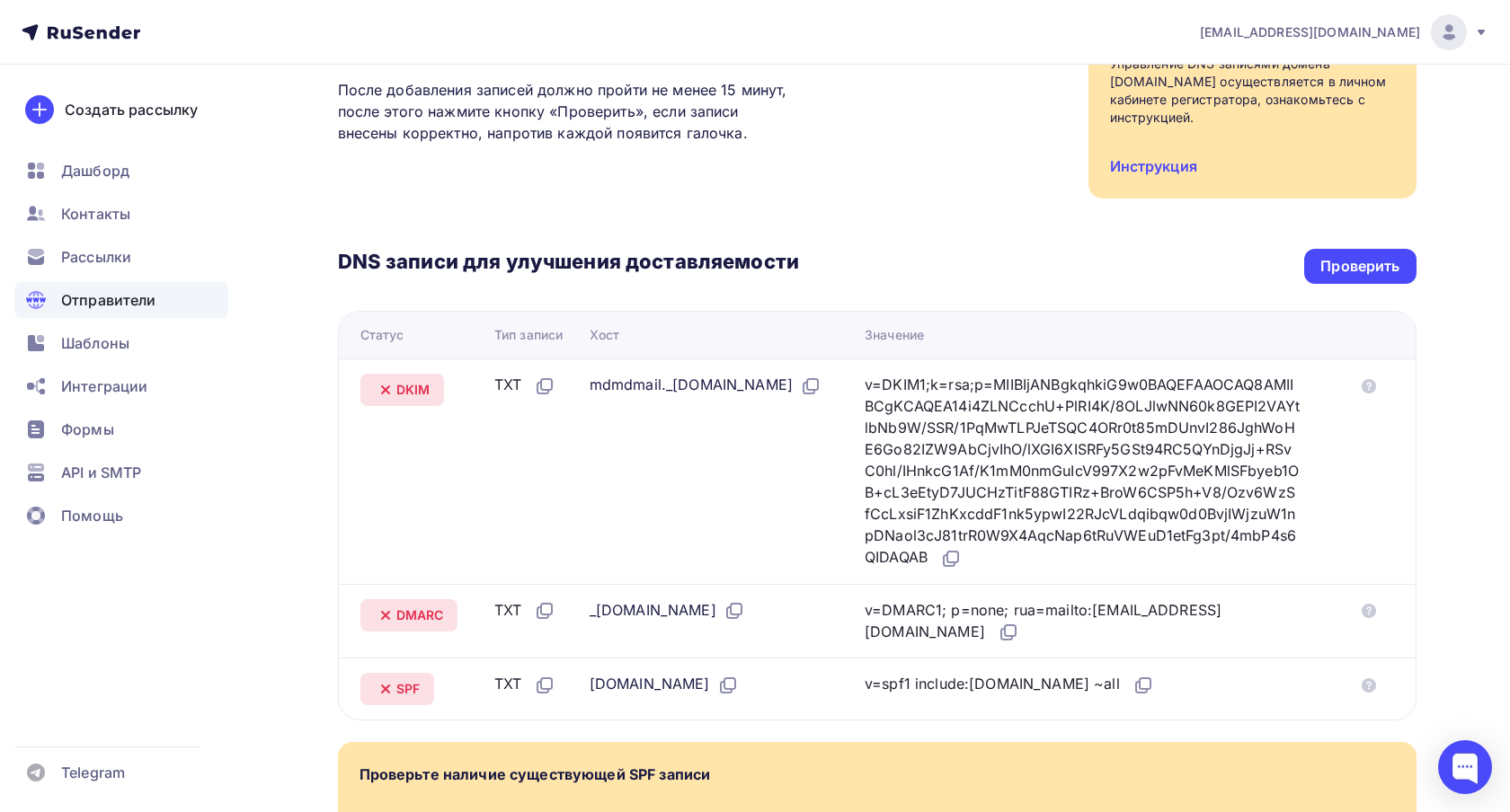
scroll to position [291, 0]
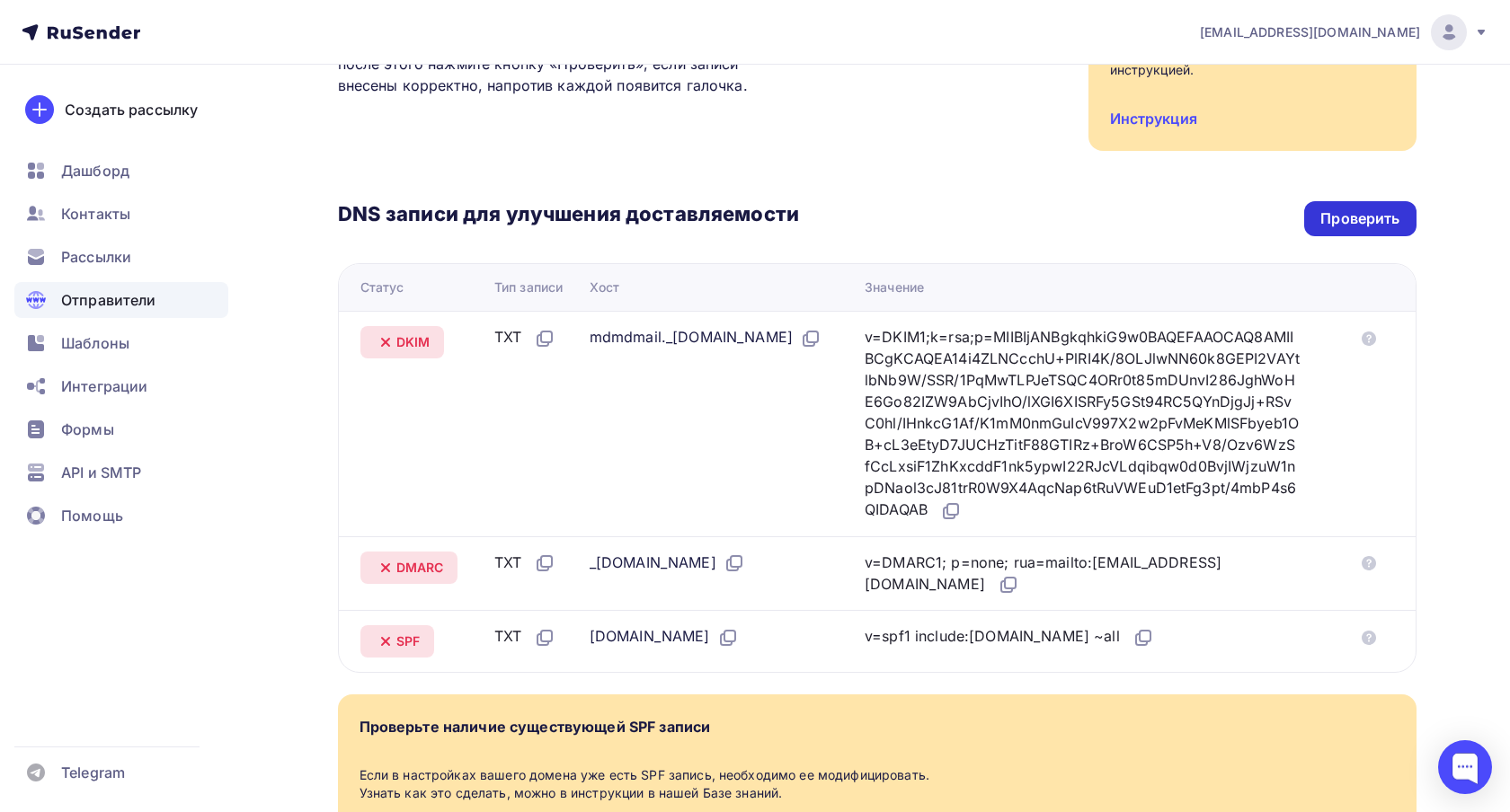
click at [1356, 209] on div "Проверить" at bounding box center [1361, 219] width 79 height 21
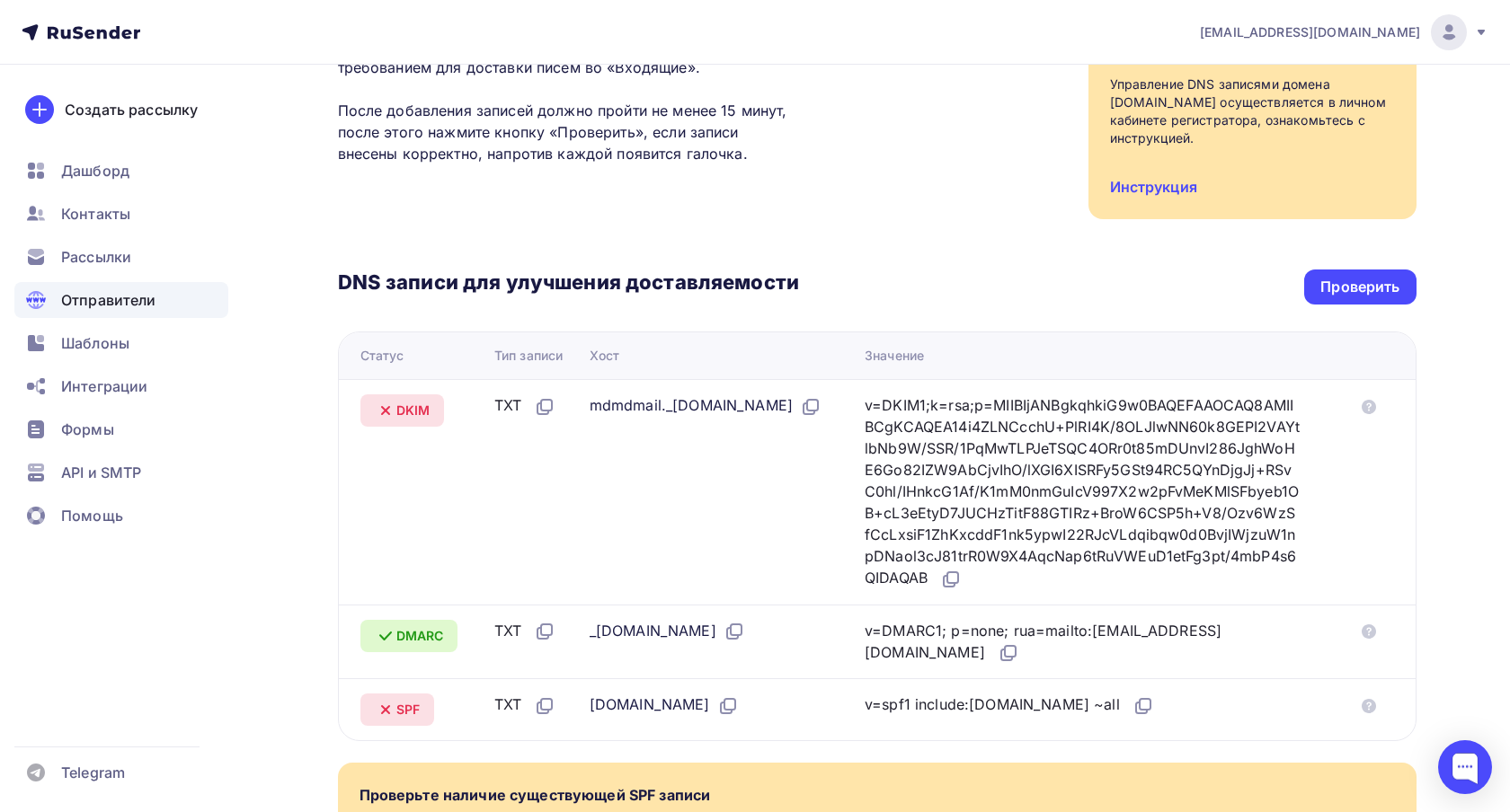
scroll to position [226, 0]
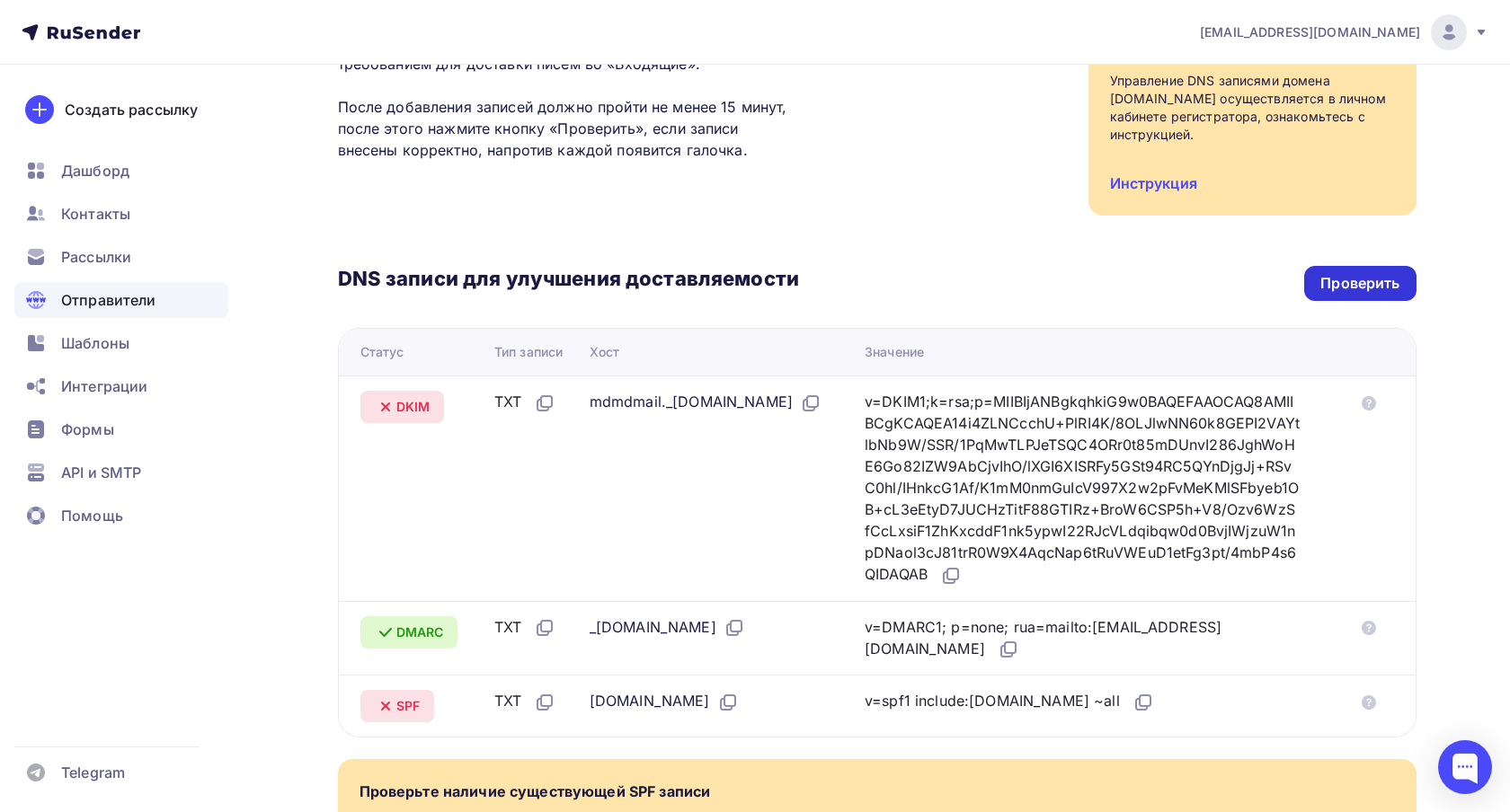
click at [1354, 273] on div "Проверить" at bounding box center [1361, 283] width 79 height 21
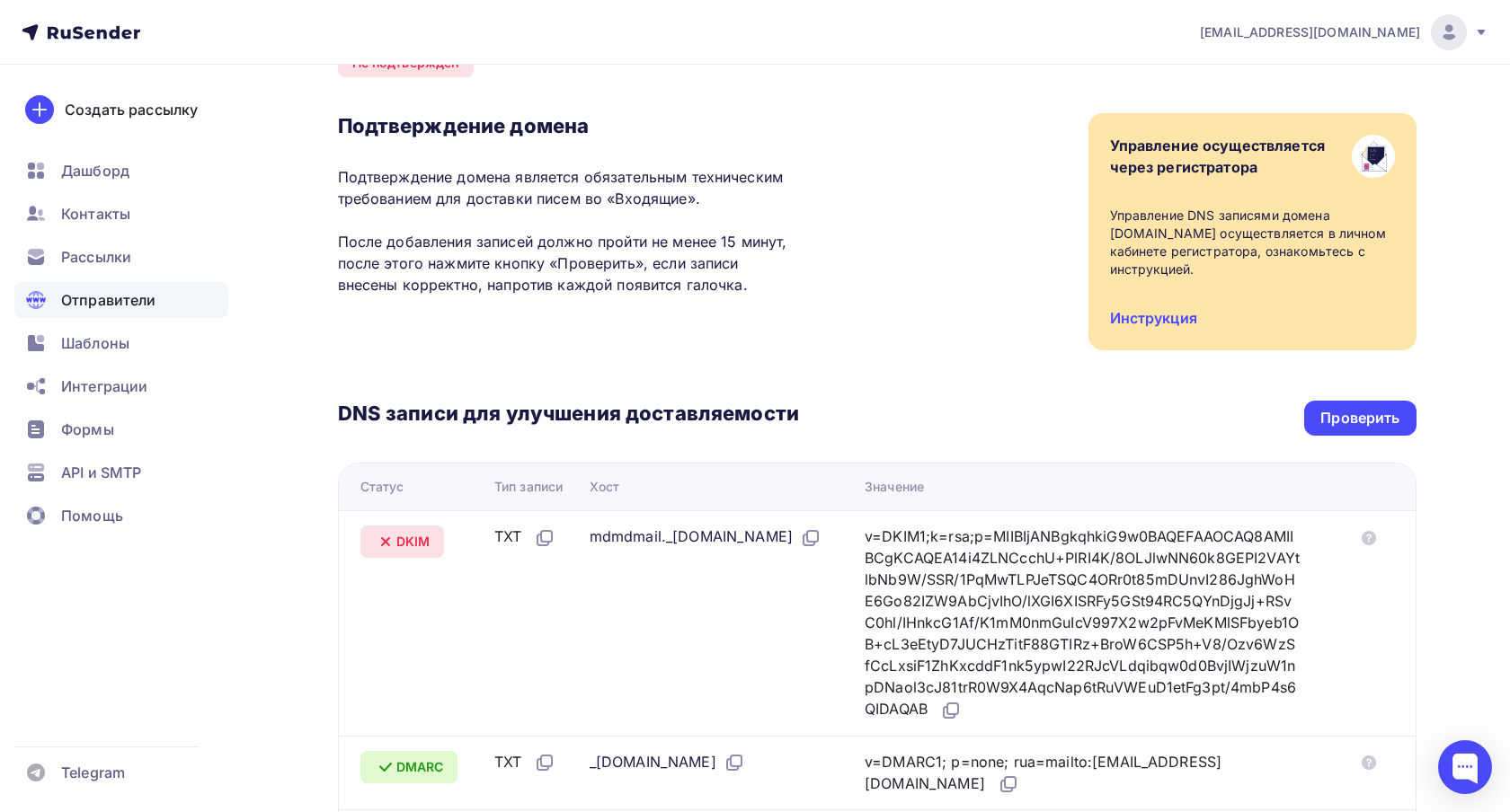
scroll to position [104, 0]
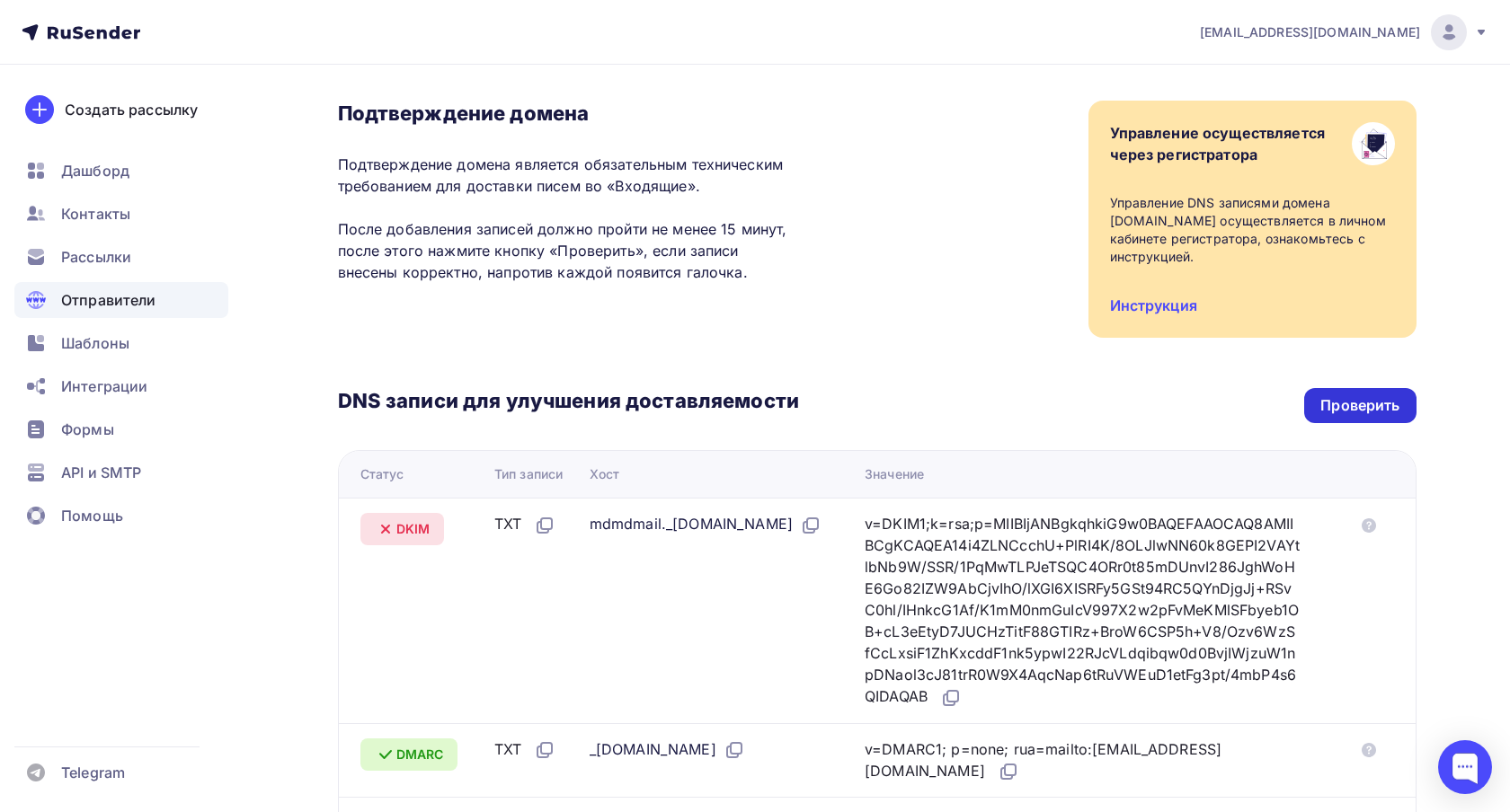
click at [1323, 396] on div "Проверить" at bounding box center [1361, 406] width 79 height 21
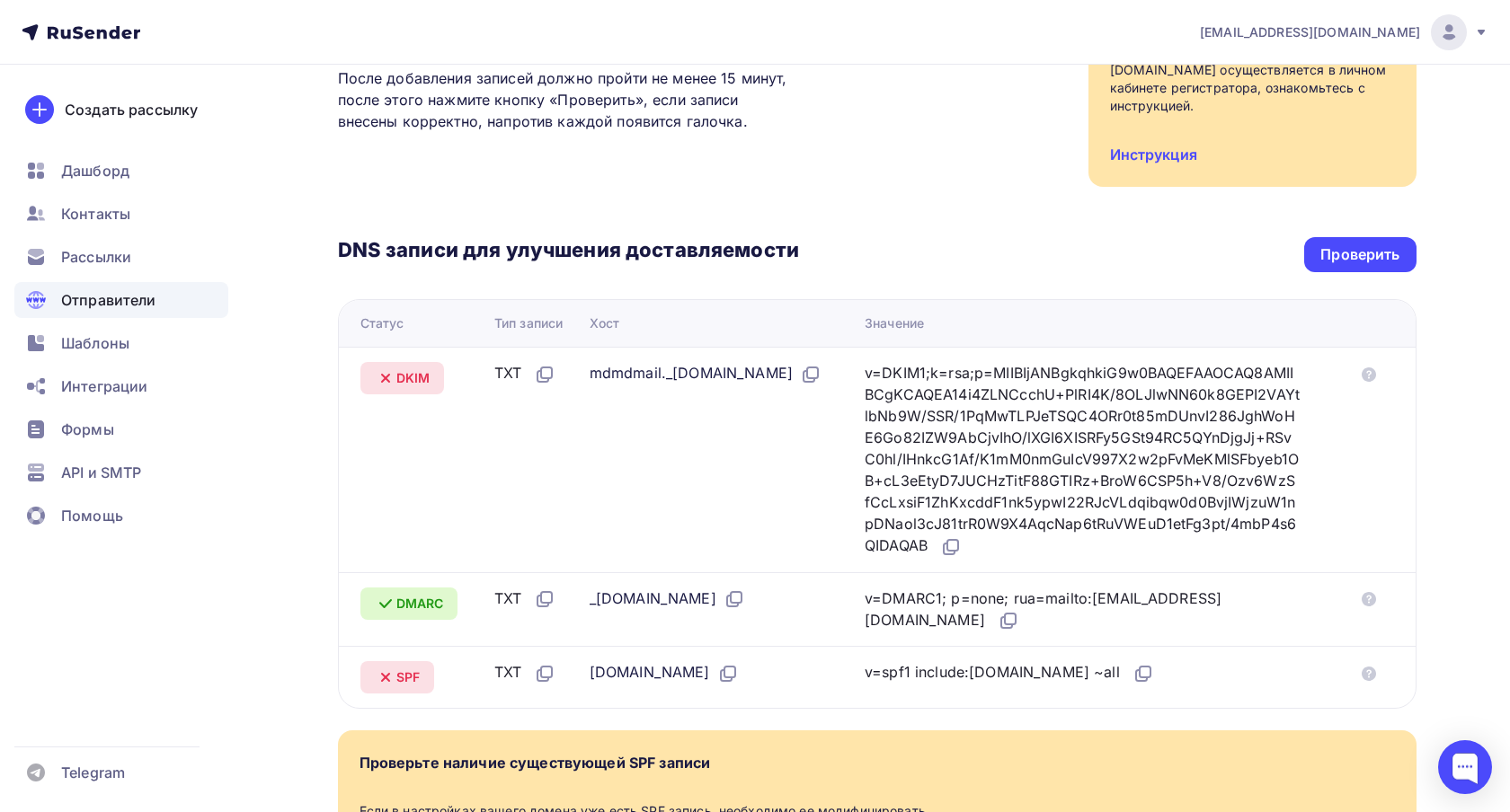
scroll to position [260, 0]
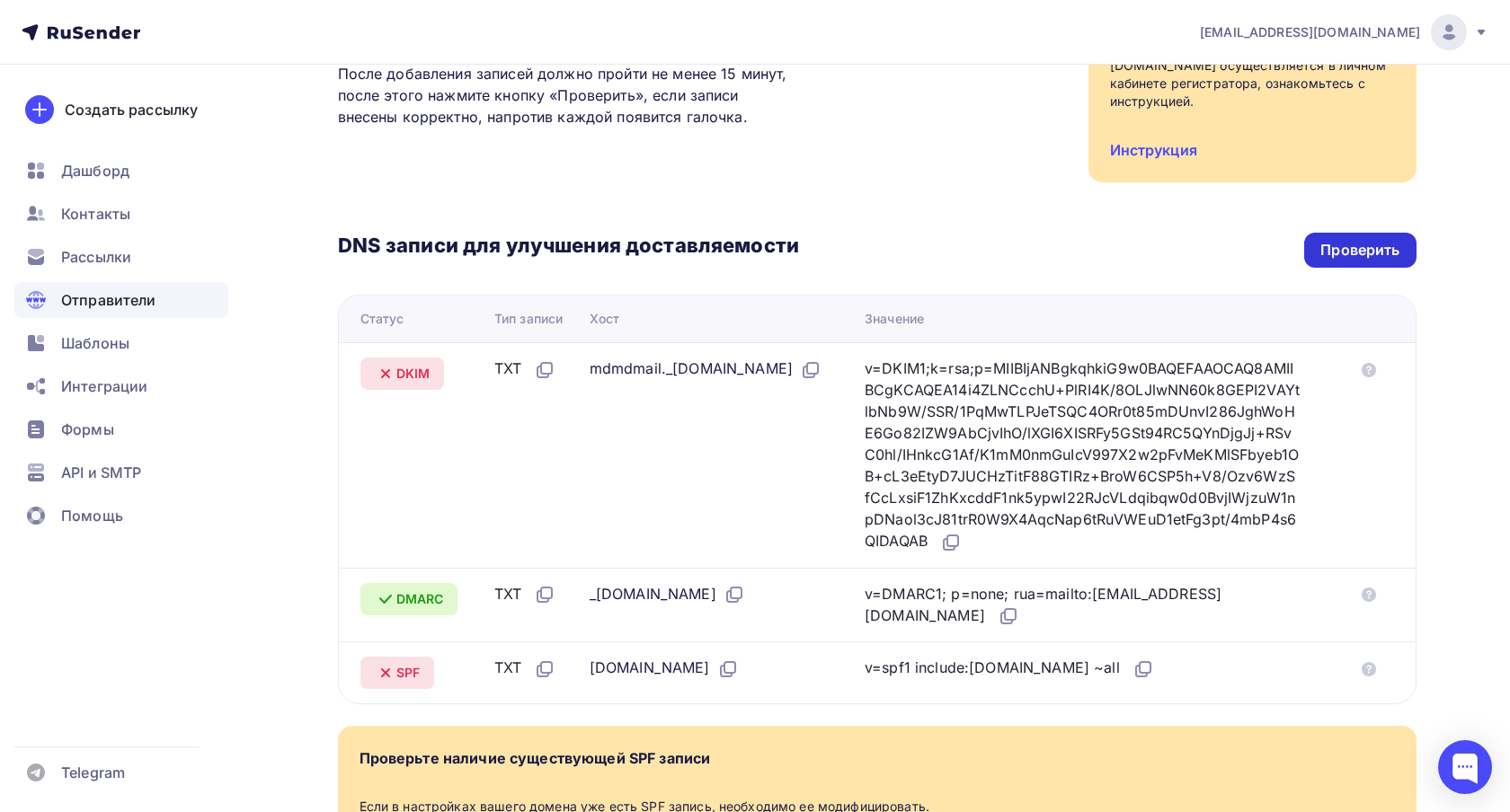
click at [1354, 232] on div "Проверить" at bounding box center [1360, 249] width 112 height 35
